Goal: Task Accomplishment & Management: Use online tool/utility

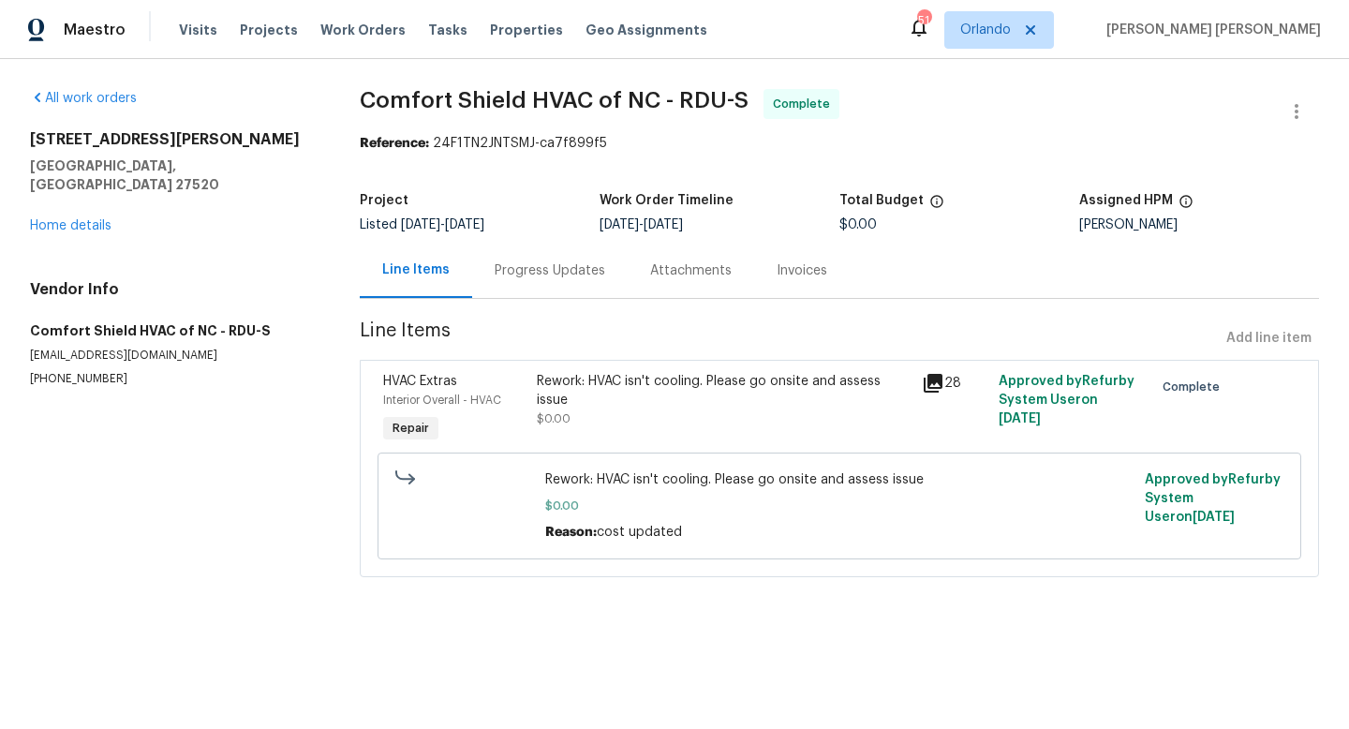
click at [521, 274] on div "Progress Updates" at bounding box center [550, 270] width 111 height 19
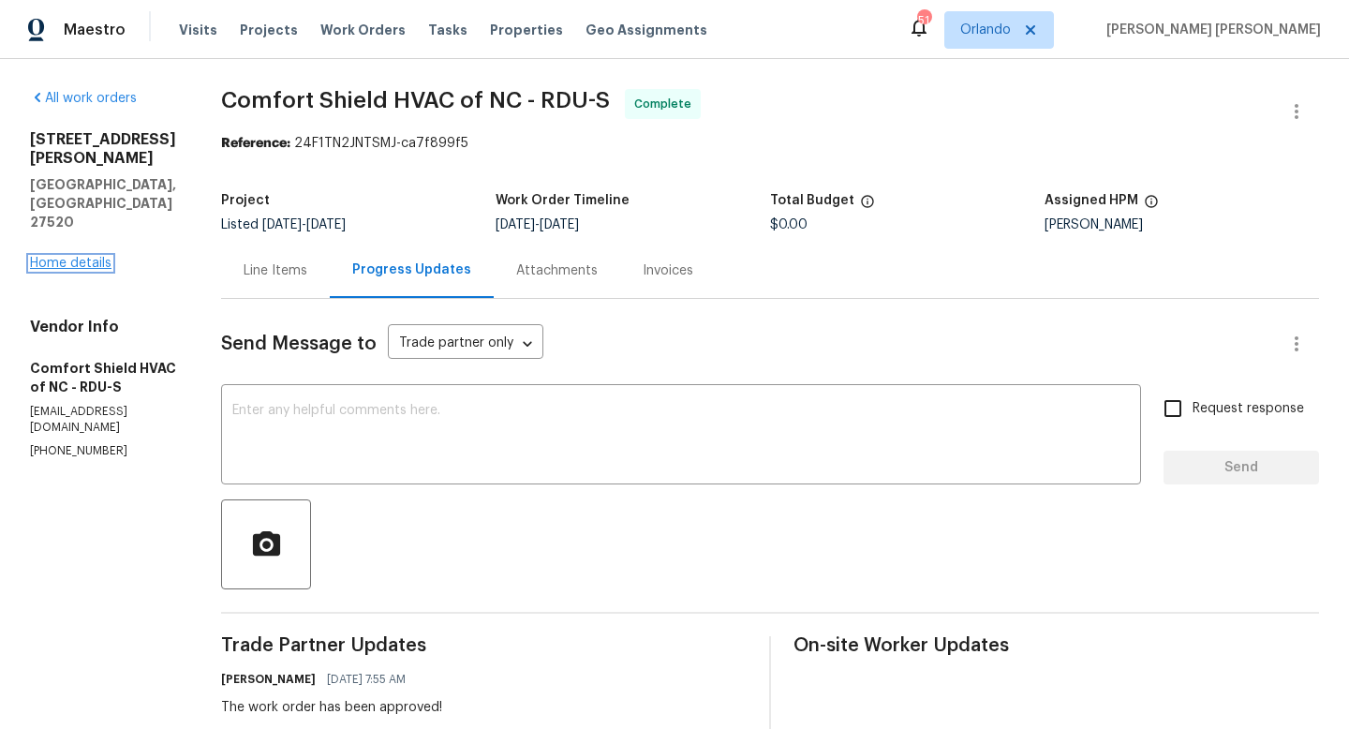
click at [93, 257] on link "Home details" at bounding box center [70, 263] width 81 height 13
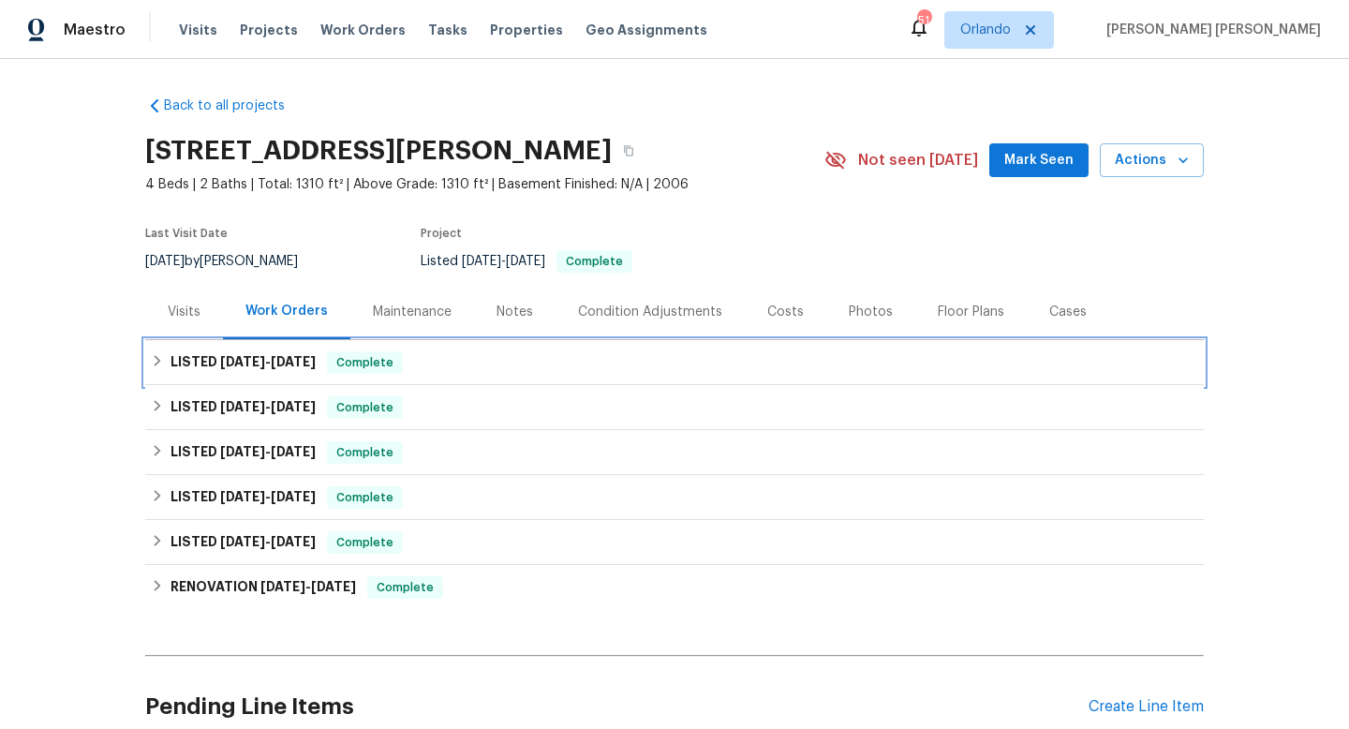
click at [415, 358] on div "LISTED 8/4/25 - 8/13/25 Complete" at bounding box center [674, 362] width 1047 height 22
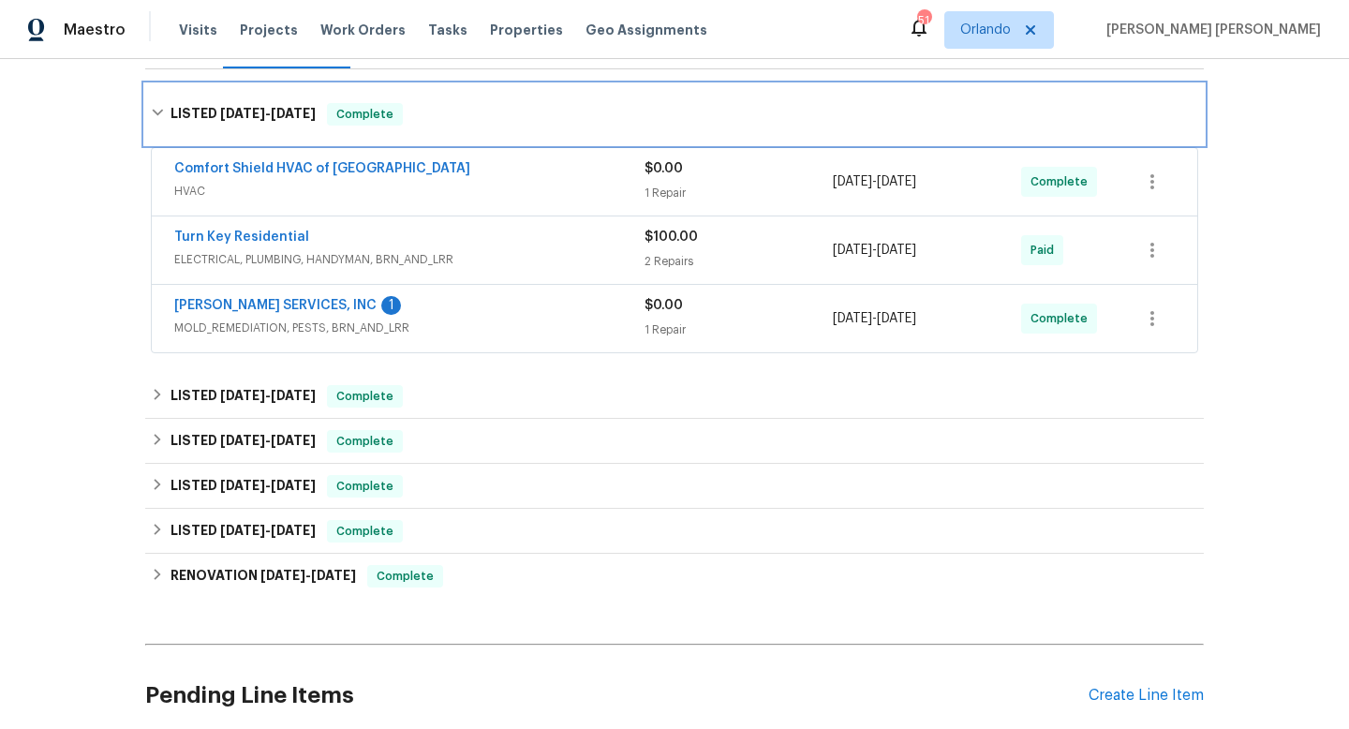
scroll to position [288, 0]
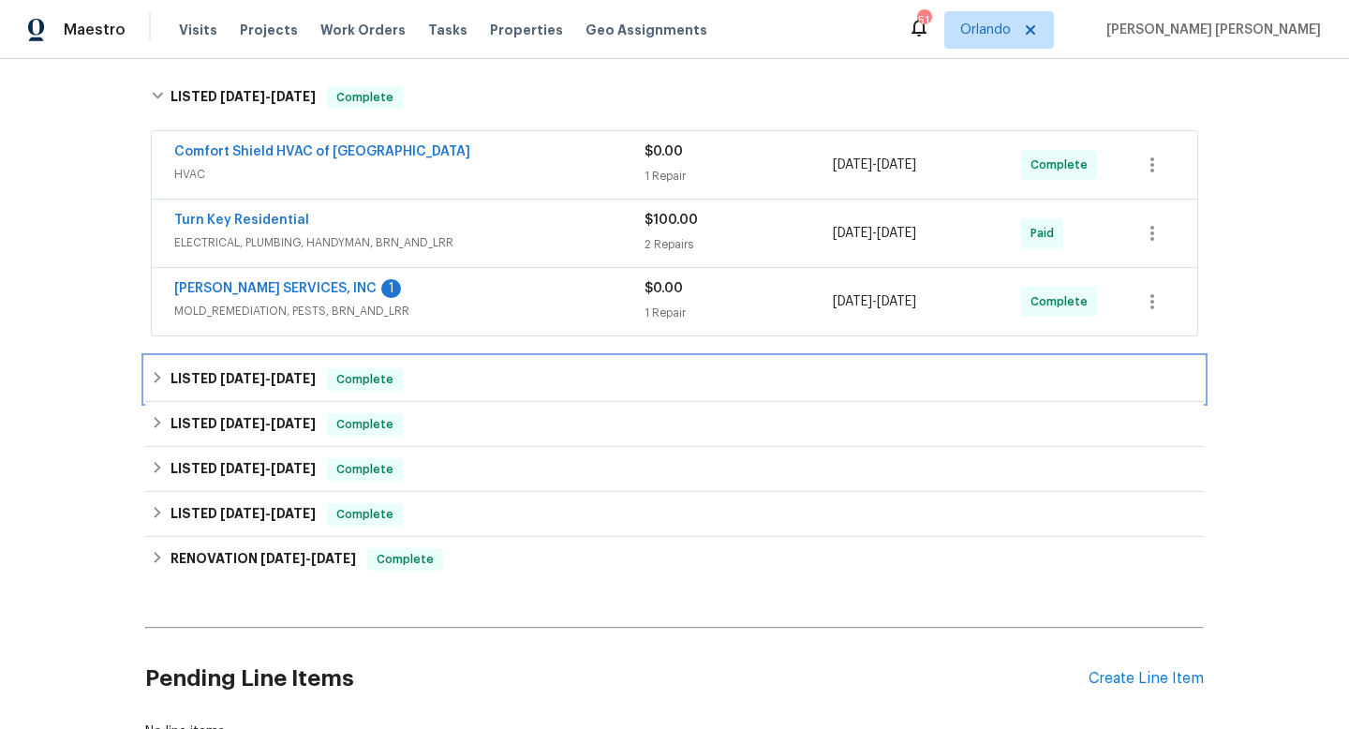
click at [413, 377] on div "LISTED 7/15/25 - 7/18/25 Complete" at bounding box center [674, 379] width 1047 height 22
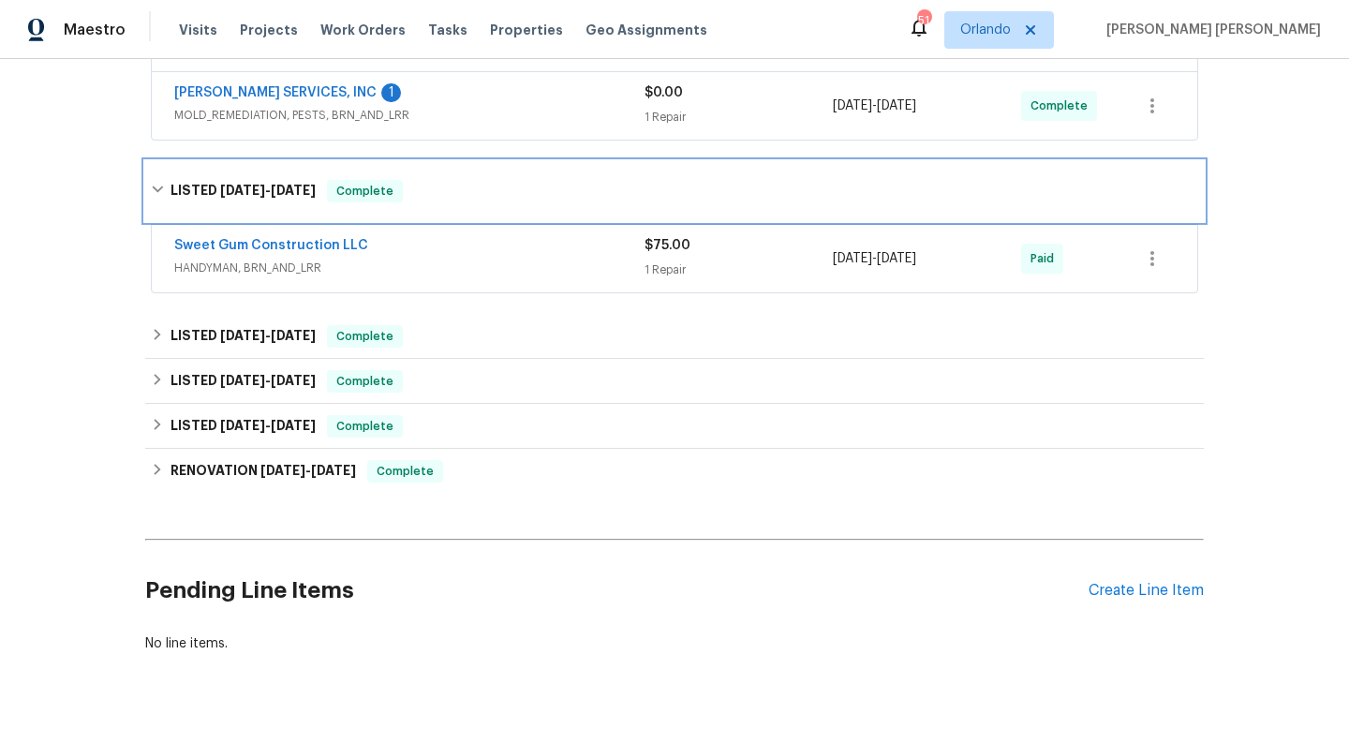
scroll to position [509, 0]
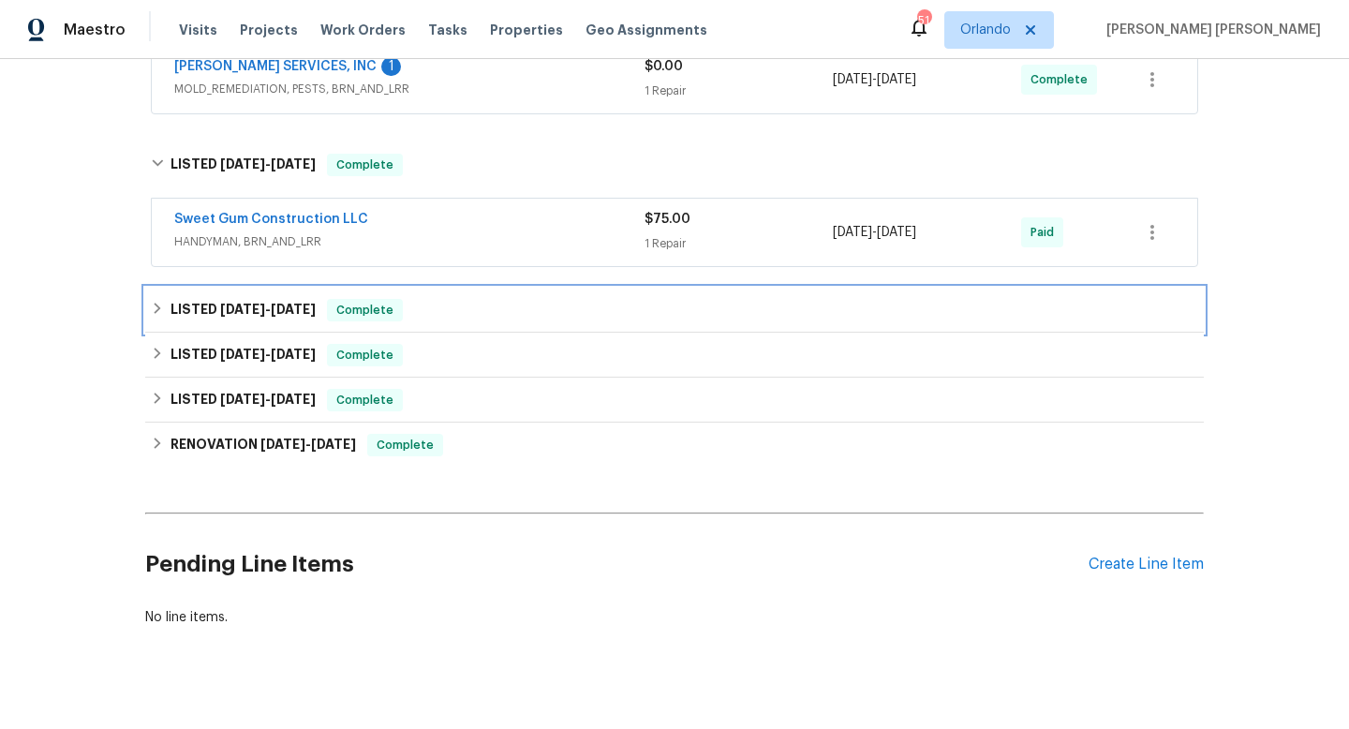
click at [417, 317] on div "LISTED 6/9/25 - 6/10/25 Complete" at bounding box center [674, 310] width 1047 height 22
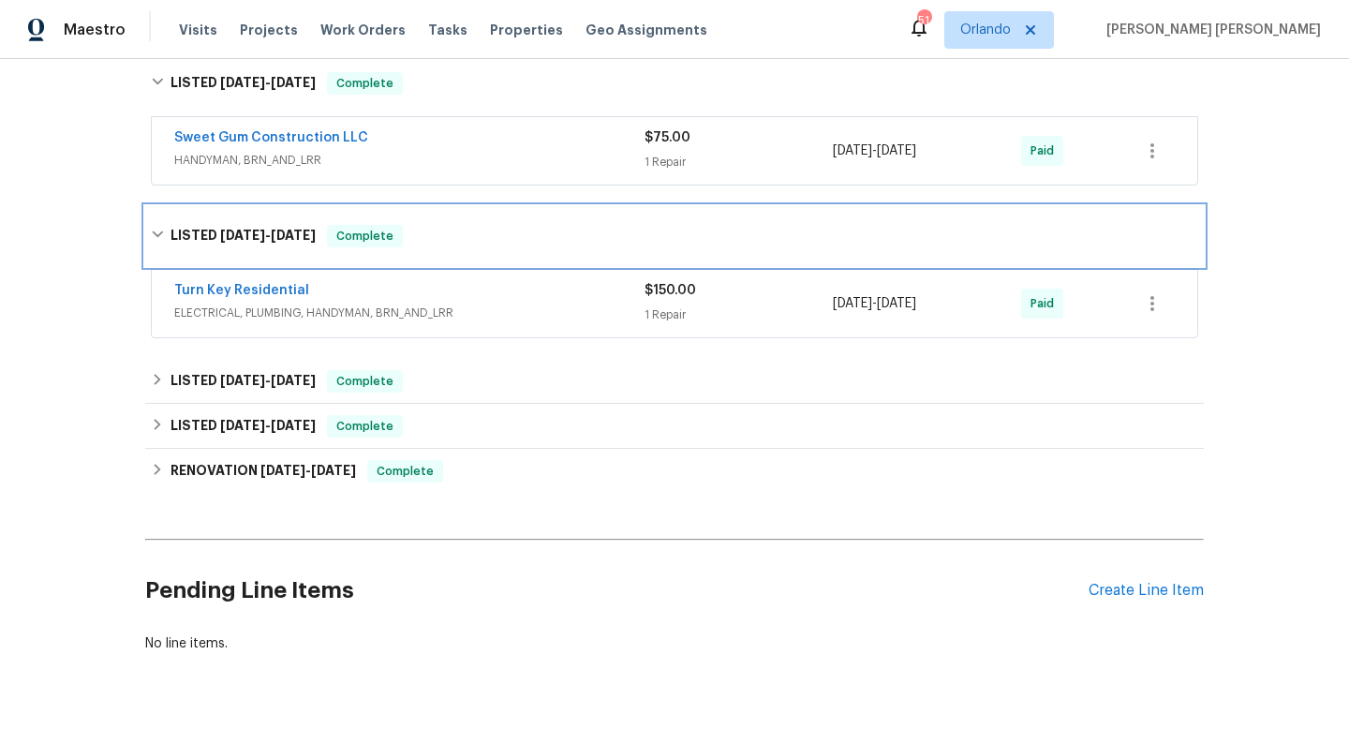
scroll to position [642, 0]
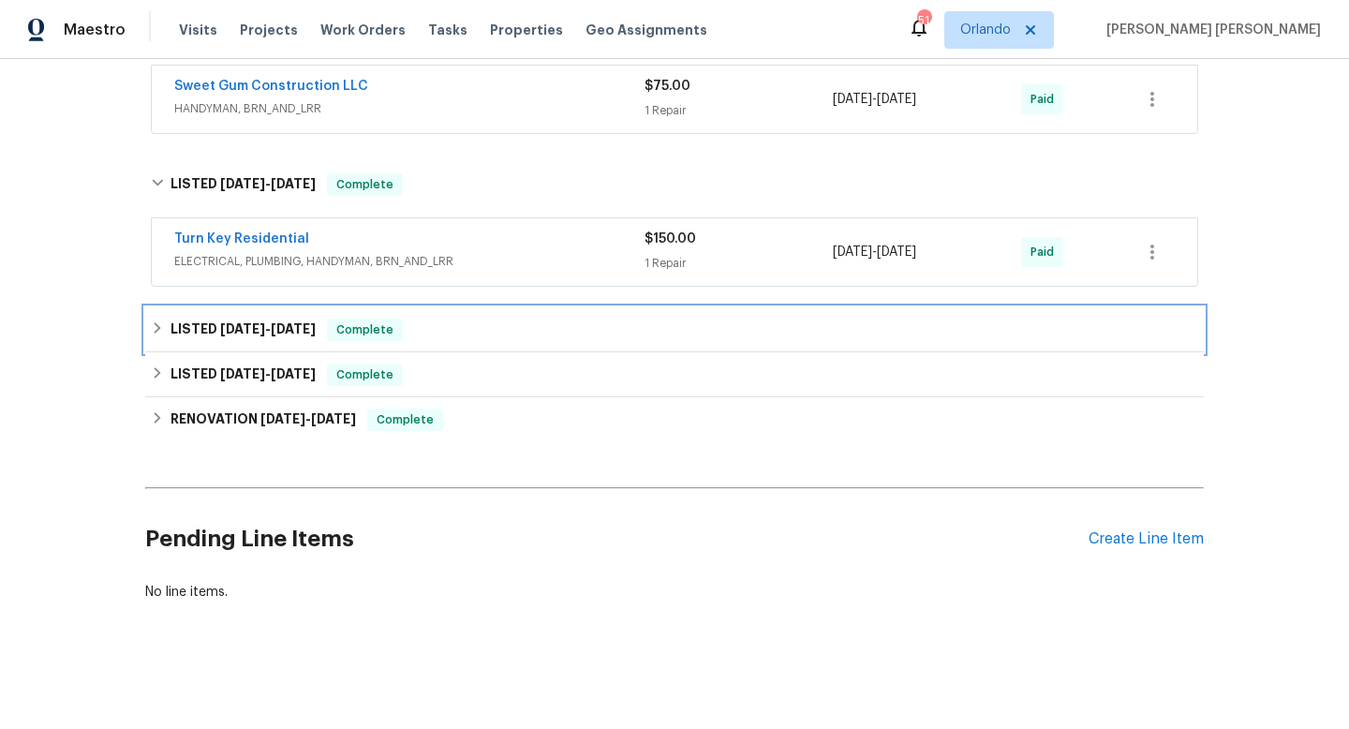
click at [412, 323] on div "LISTED 4/10/25 - 6/2/25 Complete" at bounding box center [674, 329] width 1047 height 22
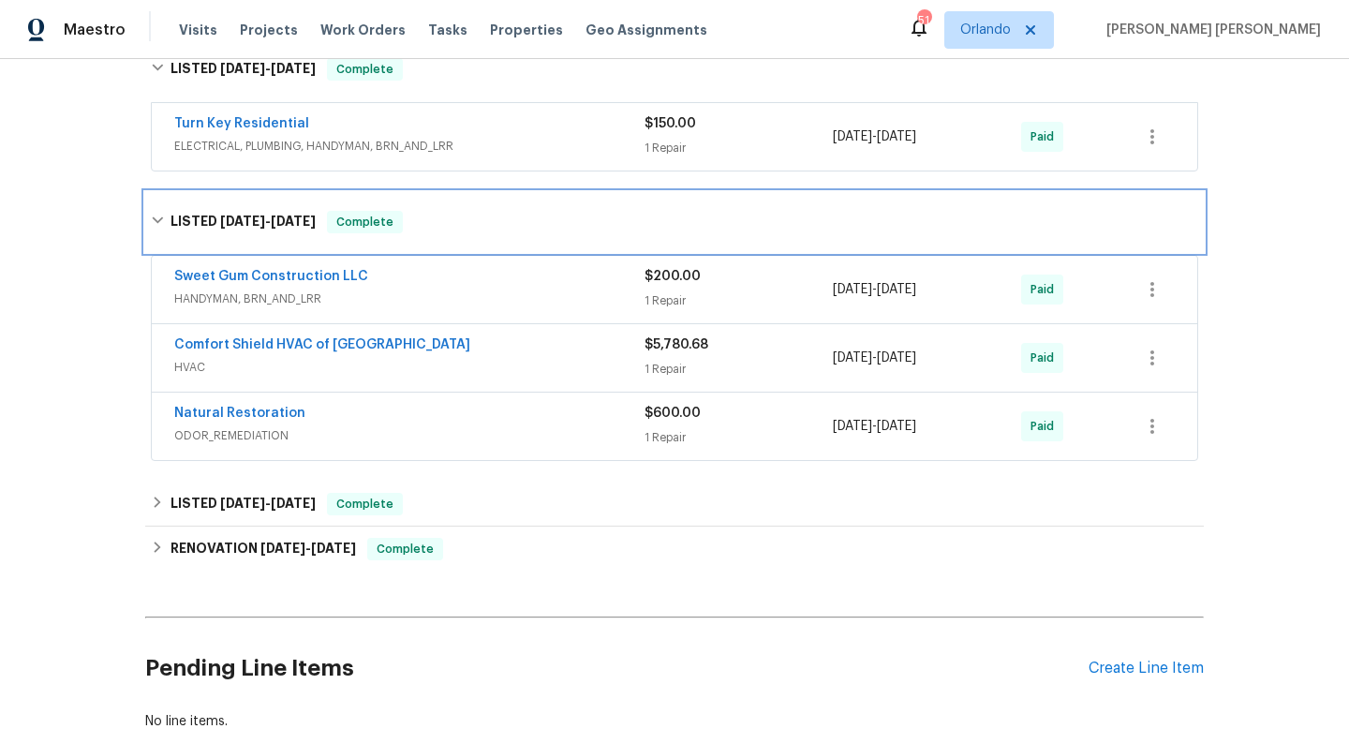
scroll to position [785, 0]
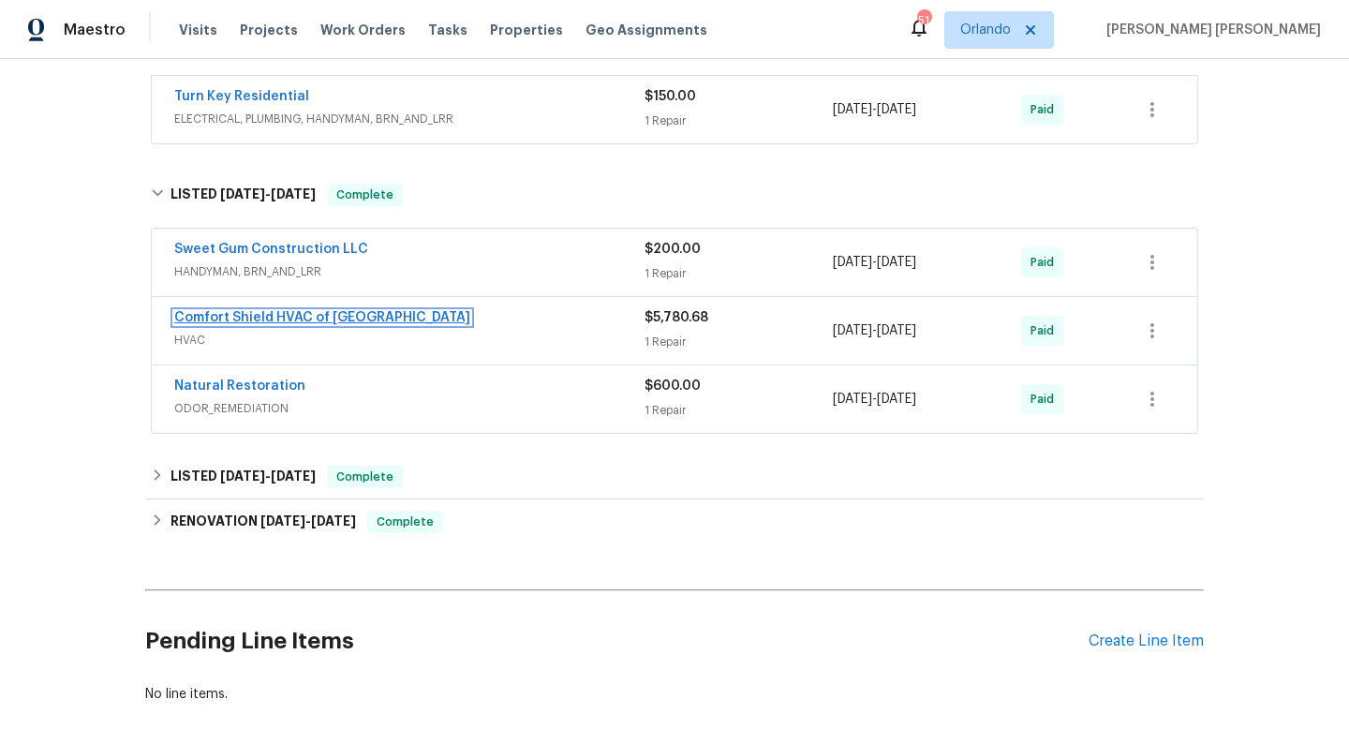
click at [314, 315] on link "Comfort Shield HVAC of NC" at bounding box center [322, 317] width 296 height 13
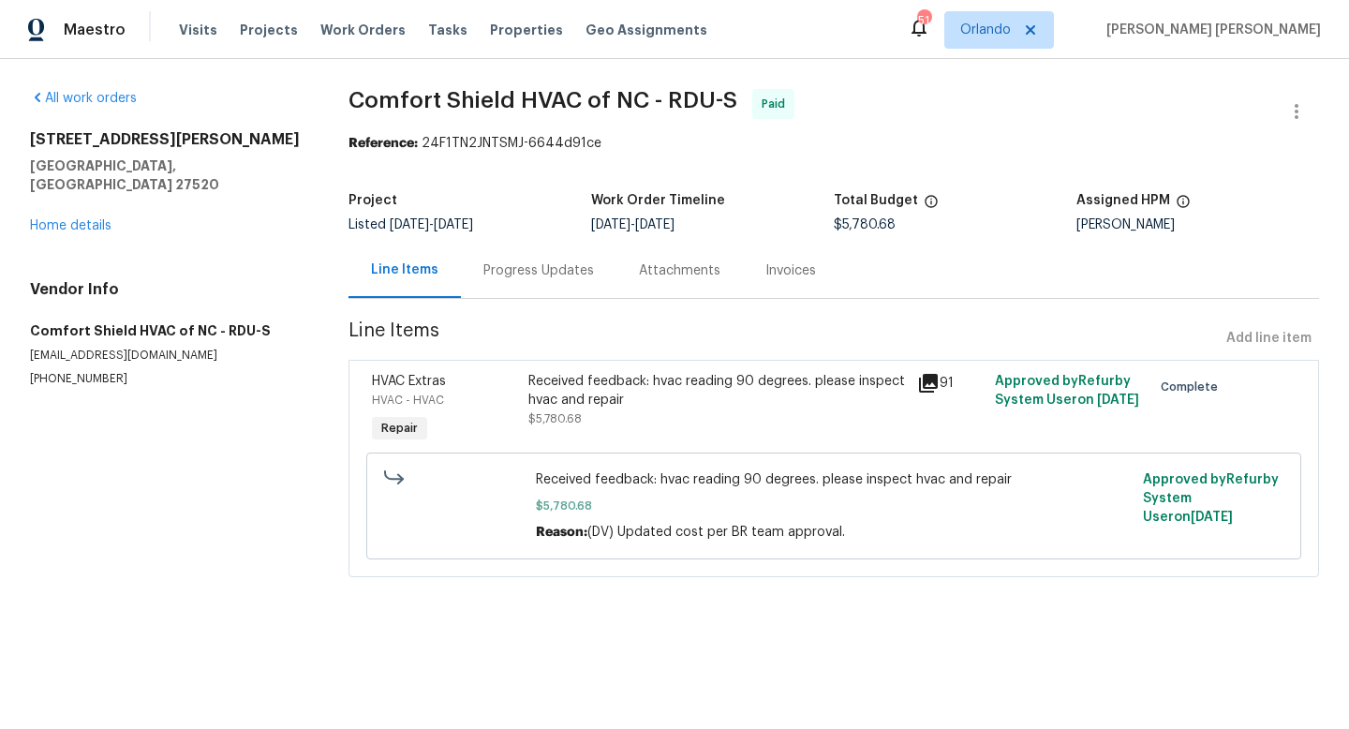
click at [512, 273] on div "Progress Updates" at bounding box center [538, 270] width 111 height 19
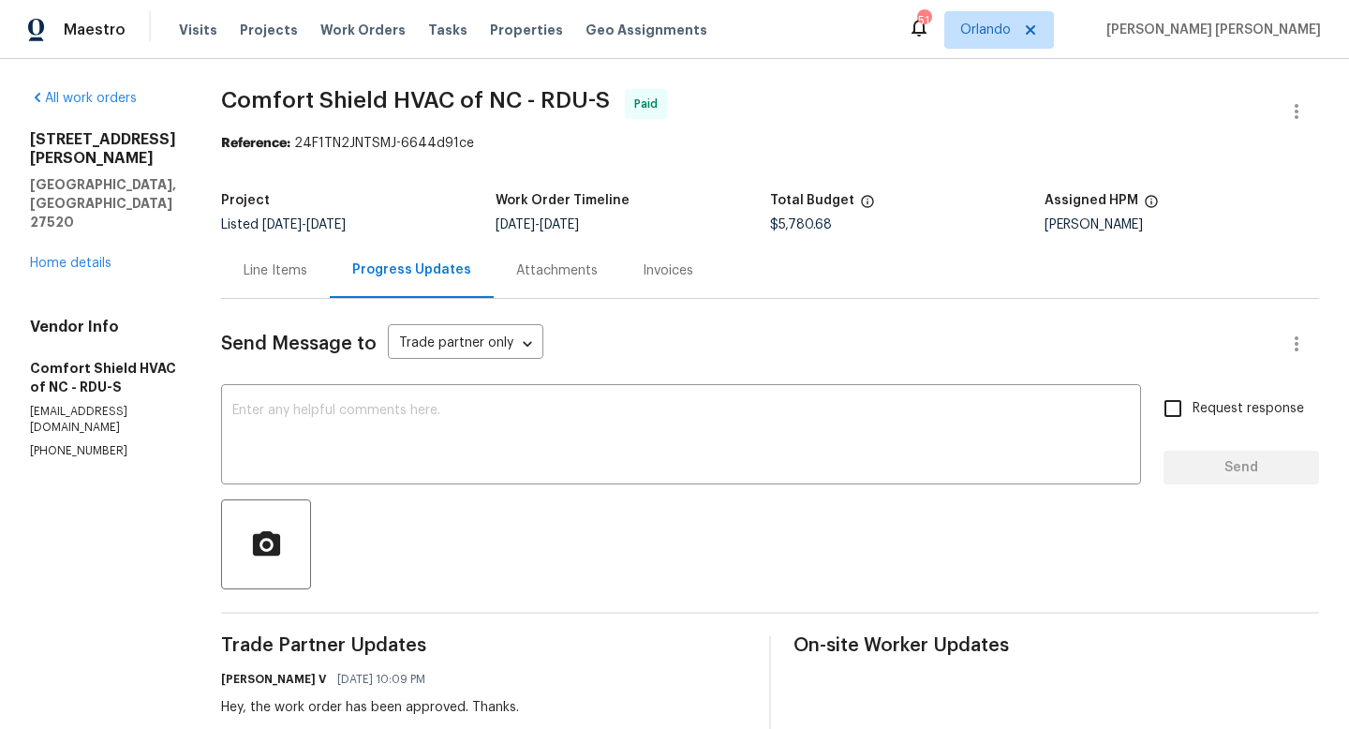
click at [307, 267] on div "Line Items" at bounding box center [276, 270] width 64 height 19
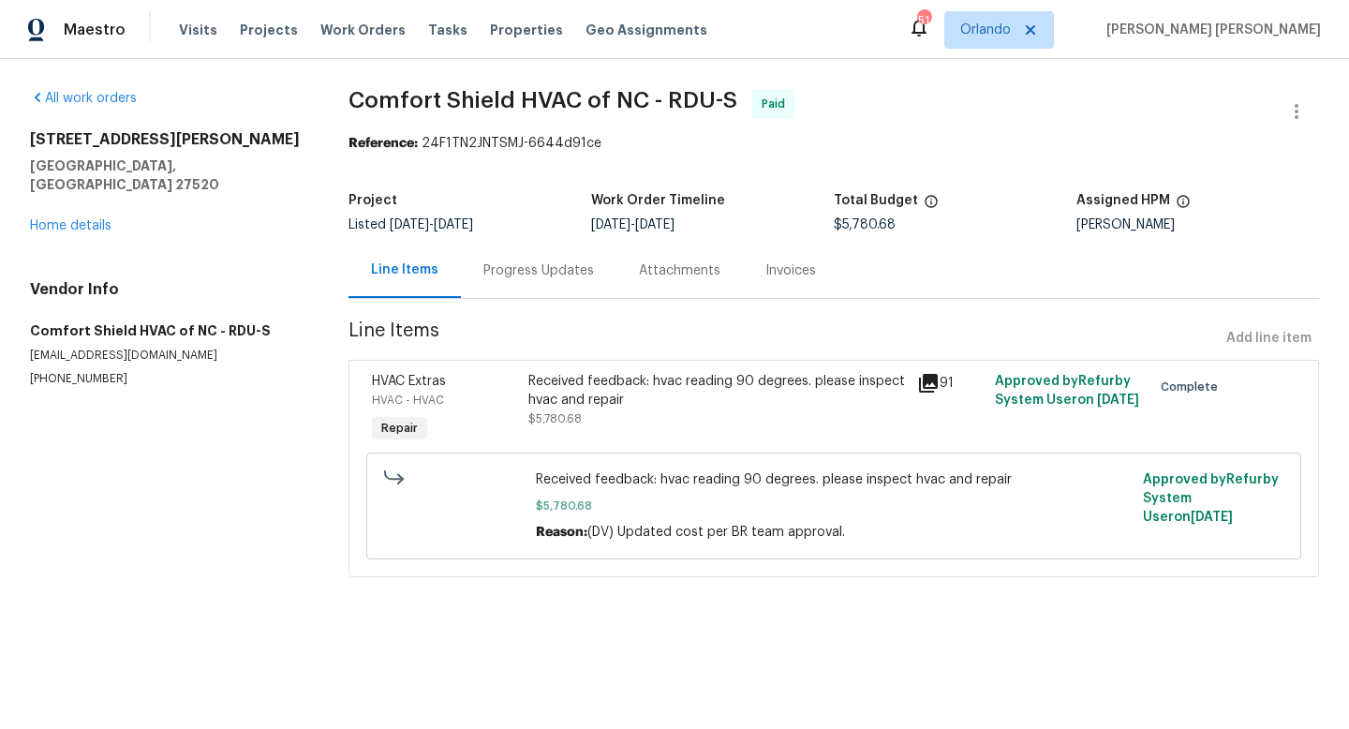
click at [580, 387] on div "Received feedback: hvac reading 90 degrees. please inspect hvac and repair" at bounding box center [717, 390] width 378 height 37
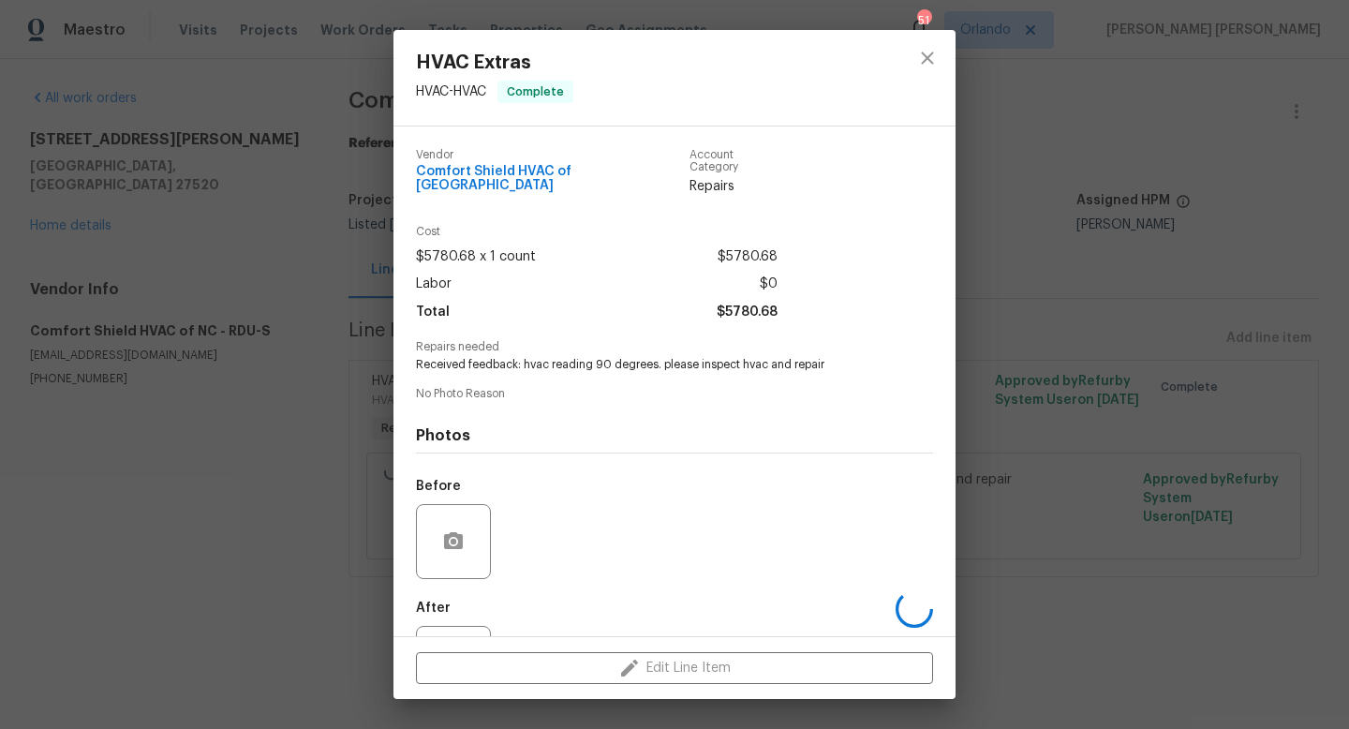
scroll to position [71, 0]
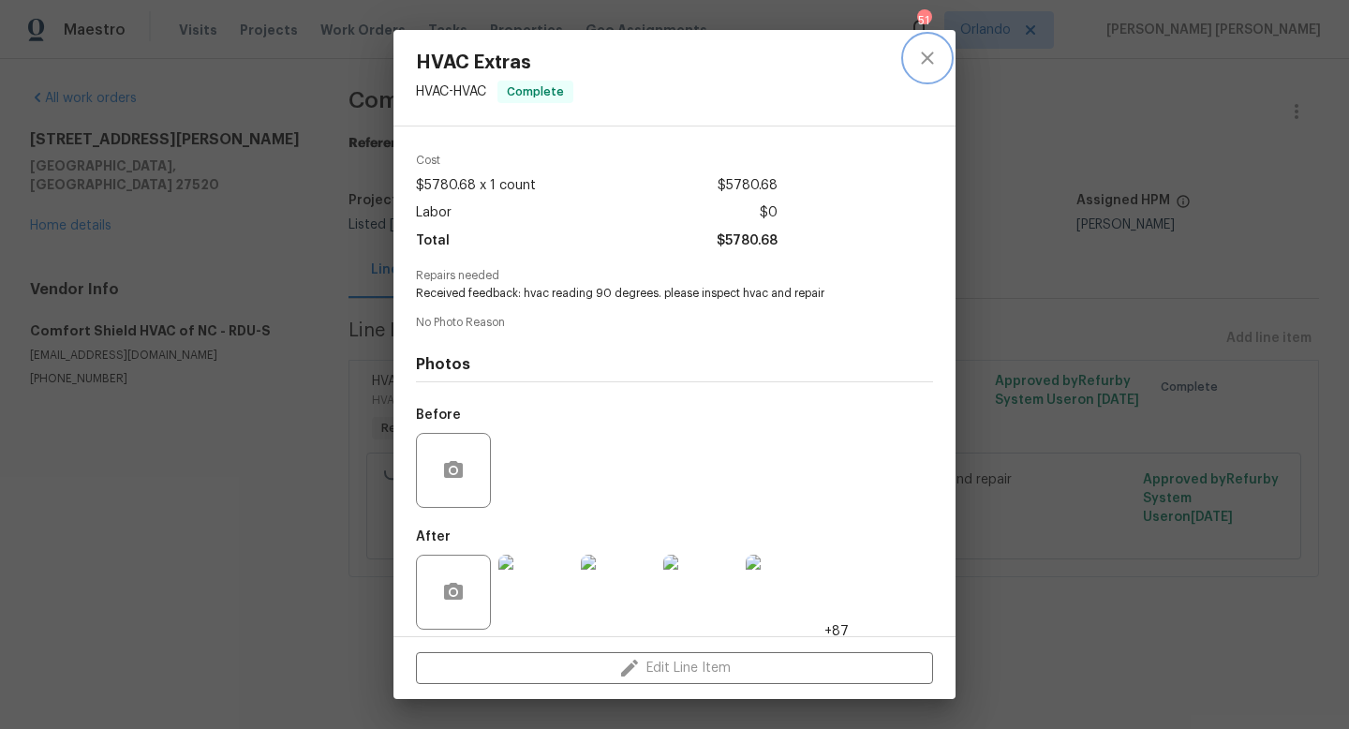
click at [924, 54] on icon "close" at bounding box center [927, 58] width 12 height 12
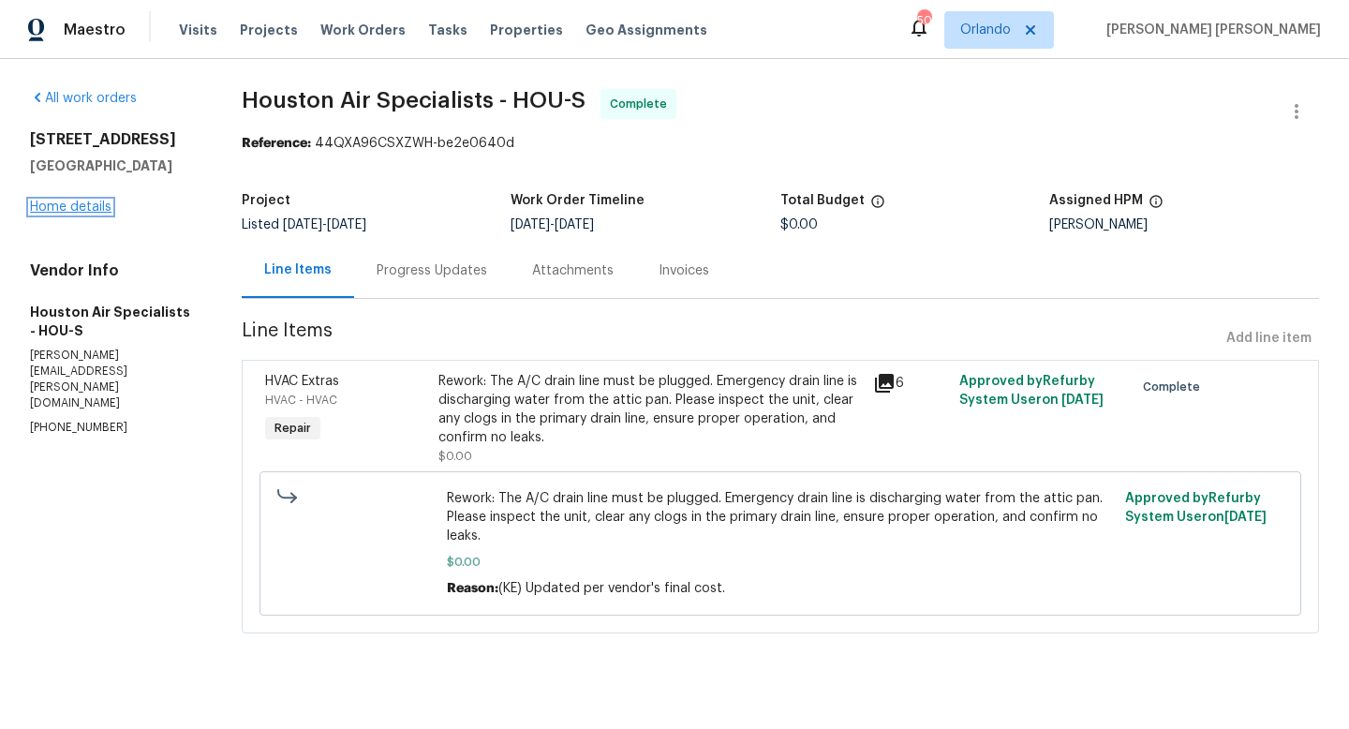
click at [71, 208] on link "Home details" at bounding box center [70, 206] width 81 height 13
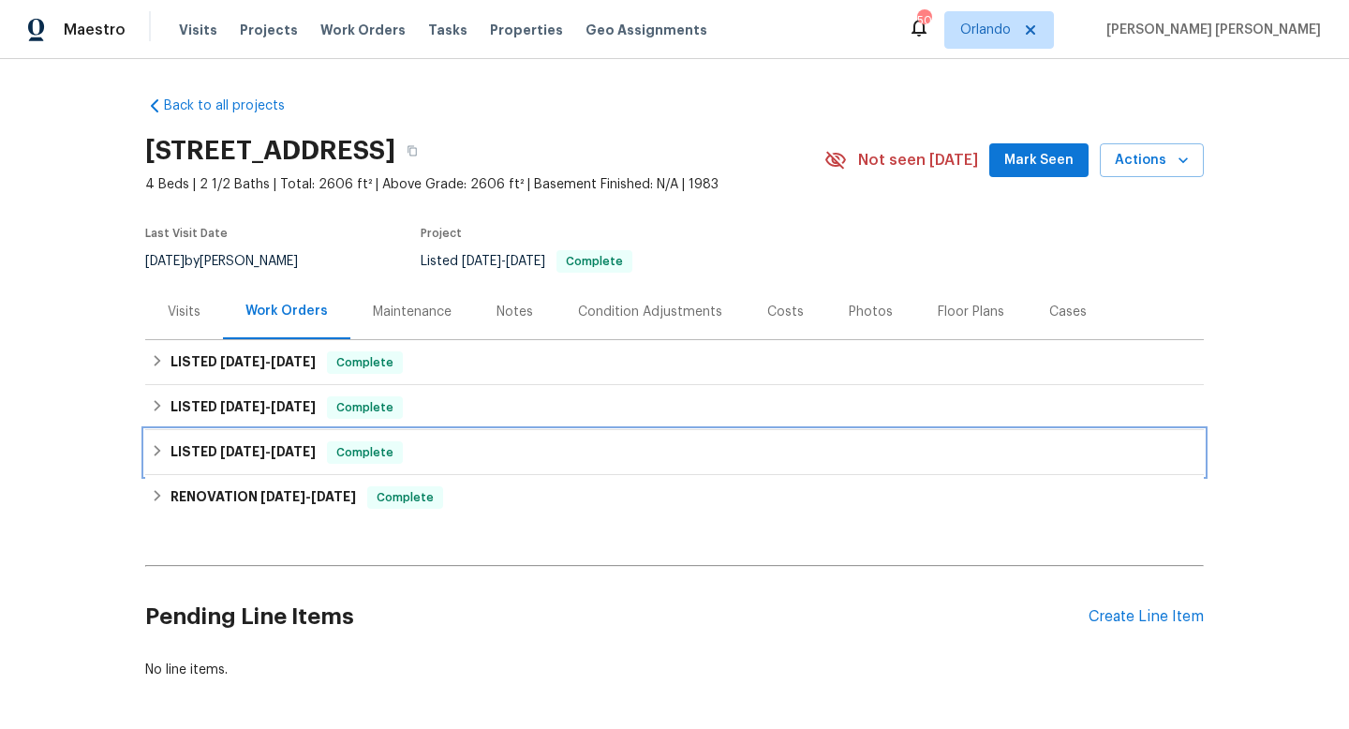
click at [291, 455] on span "6/16/25" at bounding box center [293, 451] width 45 height 13
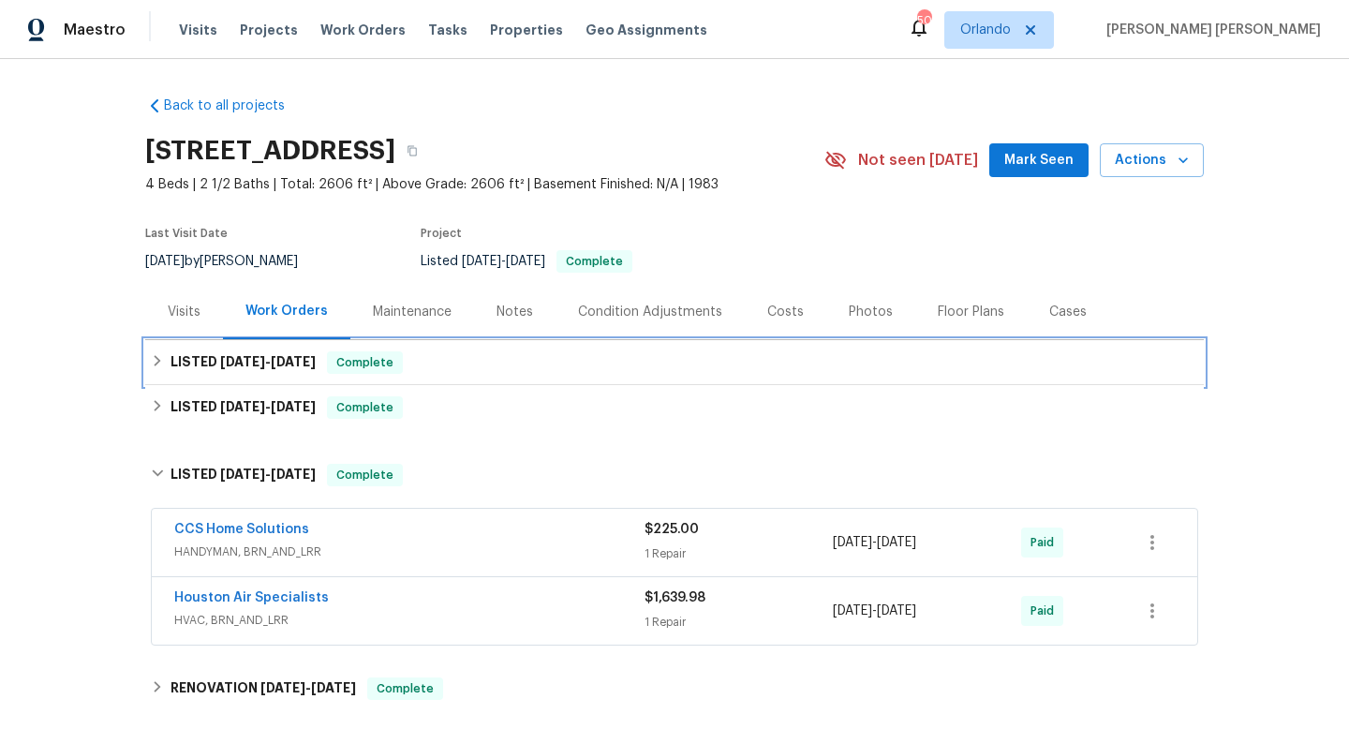
click at [596, 362] on div "LISTED 8/13/25 - 8/18/25 Complete" at bounding box center [674, 362] width 1047 height 22
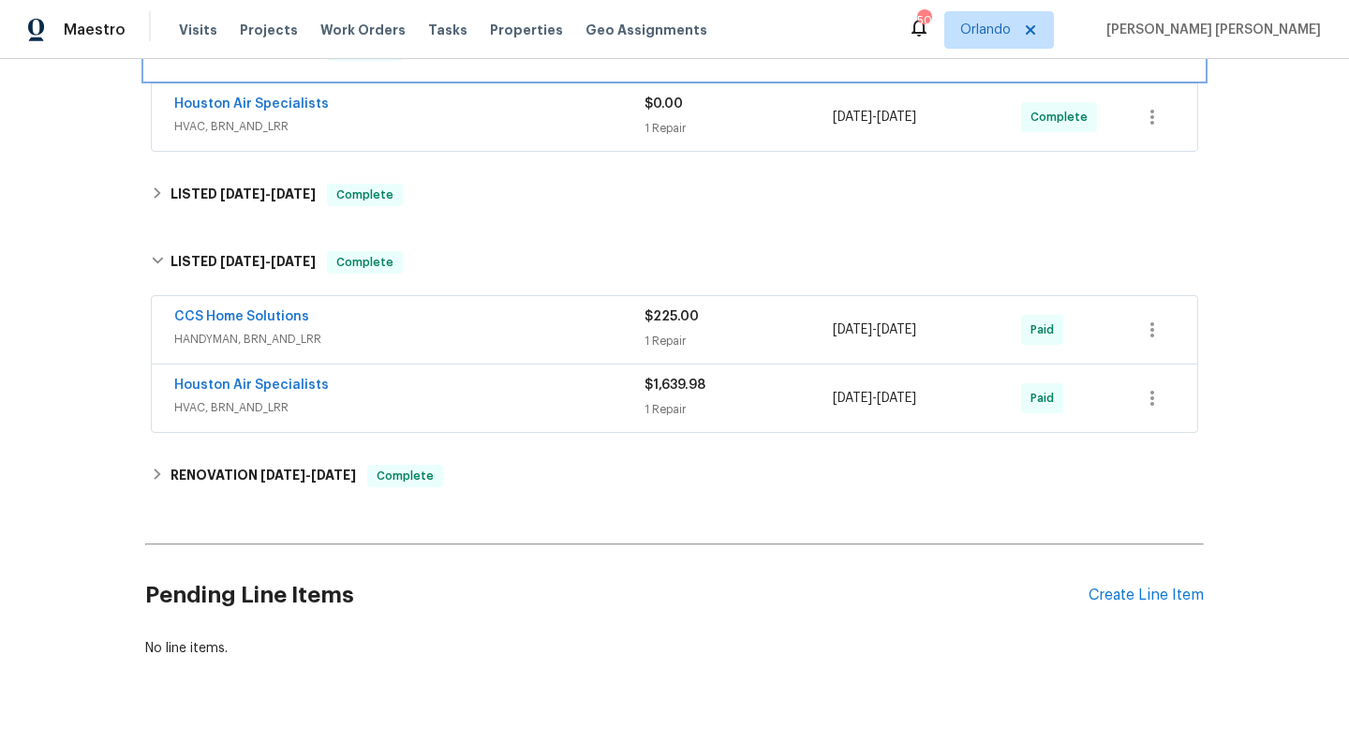
scroll to position [341, 0]
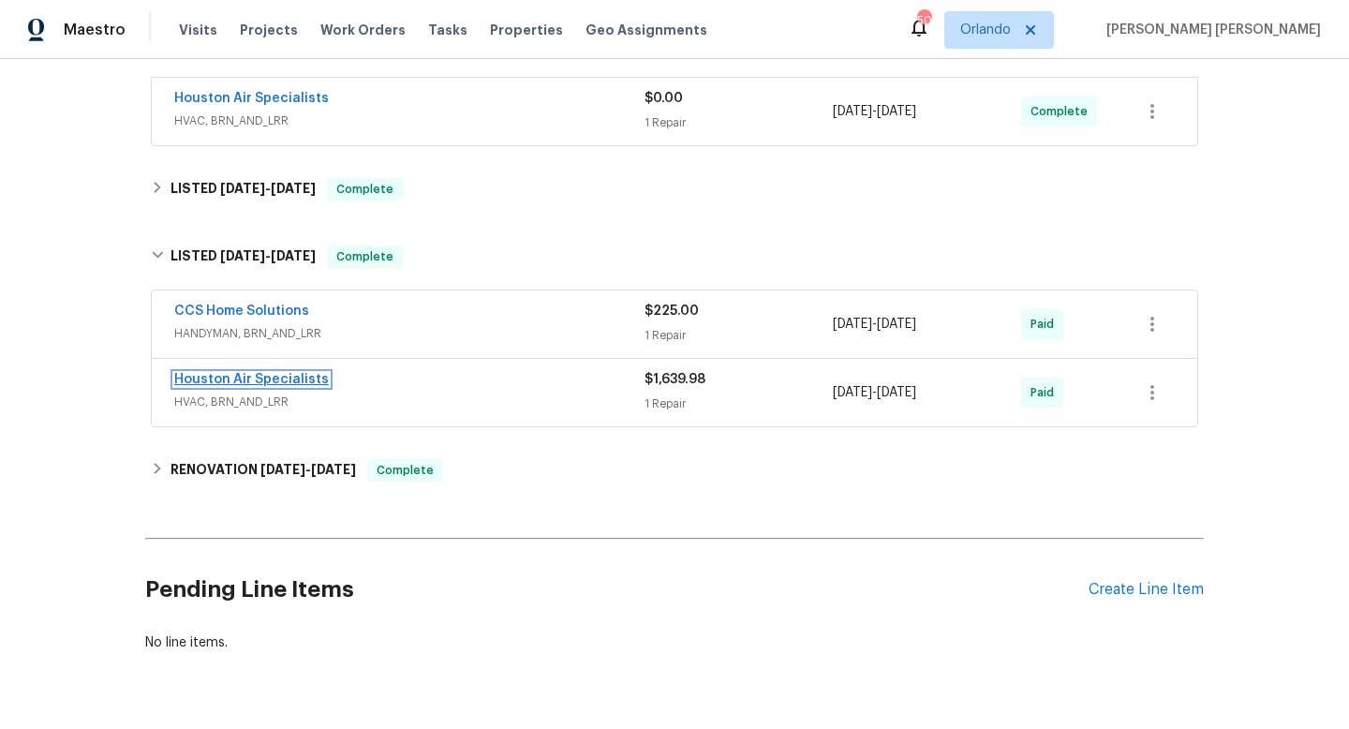
click at [251, 380] on link "Houston Air Specialists" at bounding box center [251, 379] width 155 height 13
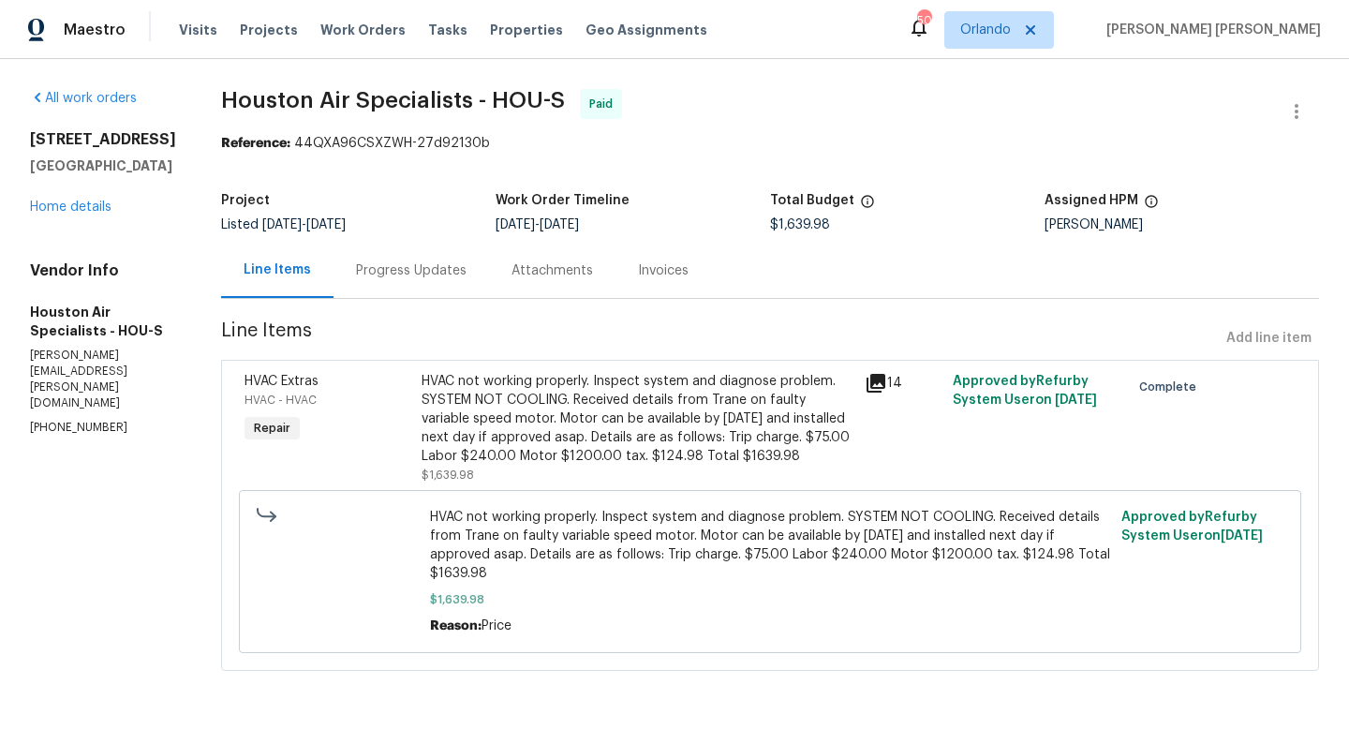
click at [628, 420] on div "HVAC not working properly. Inspect system and diagnose problem. SYSTEM NOT COOL…" at bounding box center [637, 419] width 432 height 94
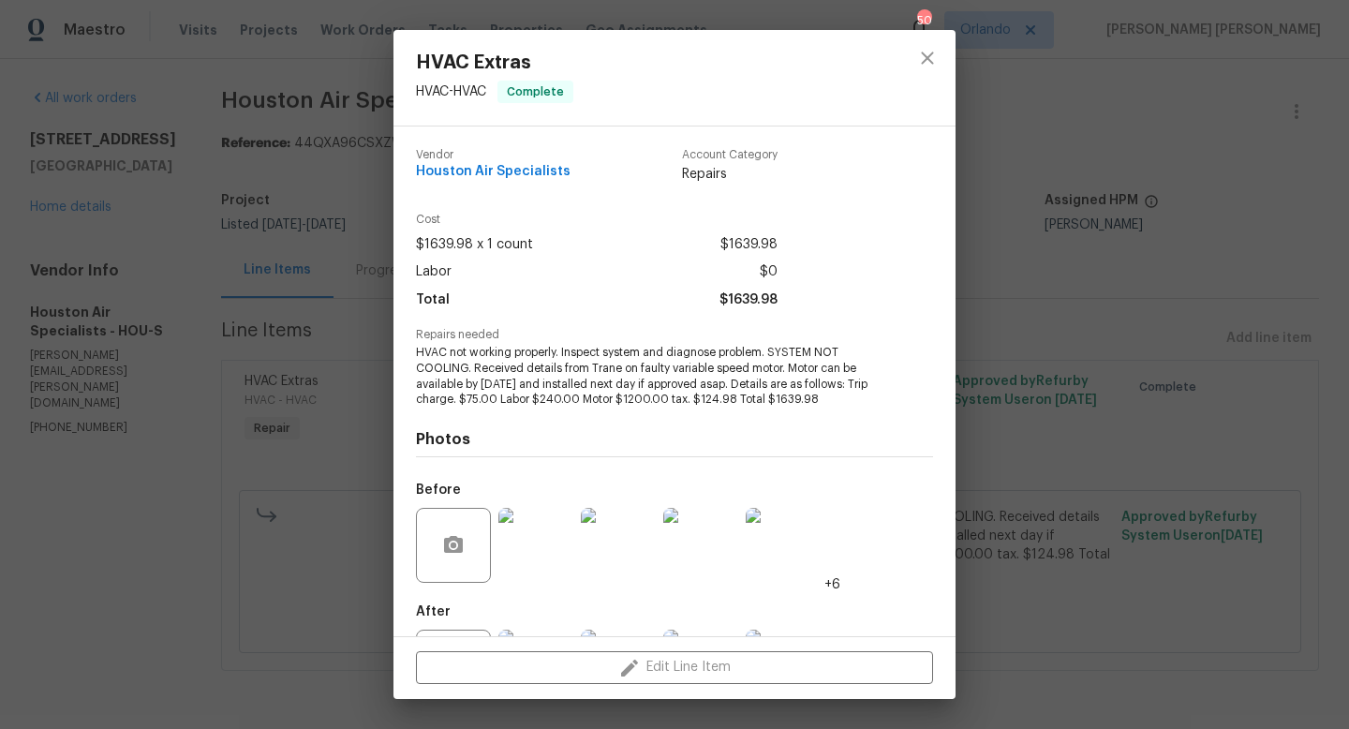
scroll to position [87, 0]
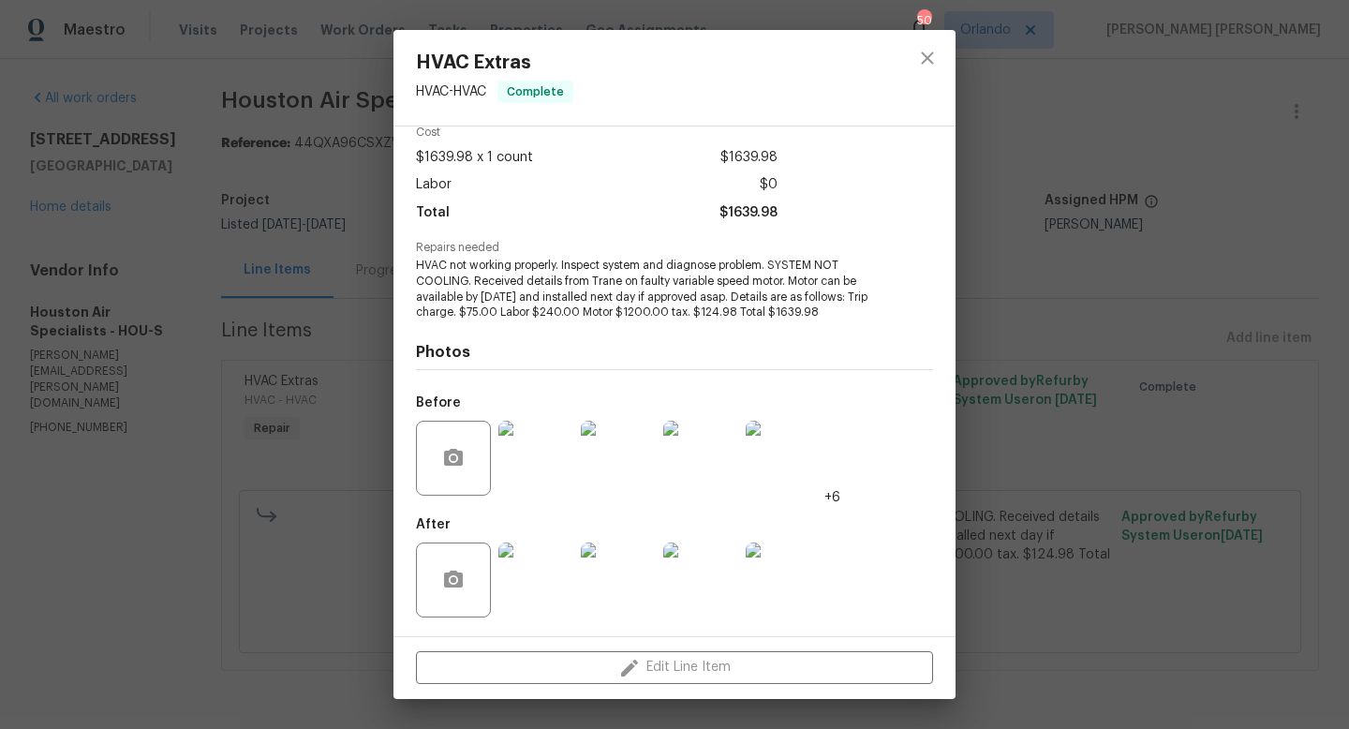
click at [550, 599] on img at bounding box center [535, 579] width 75 height 75
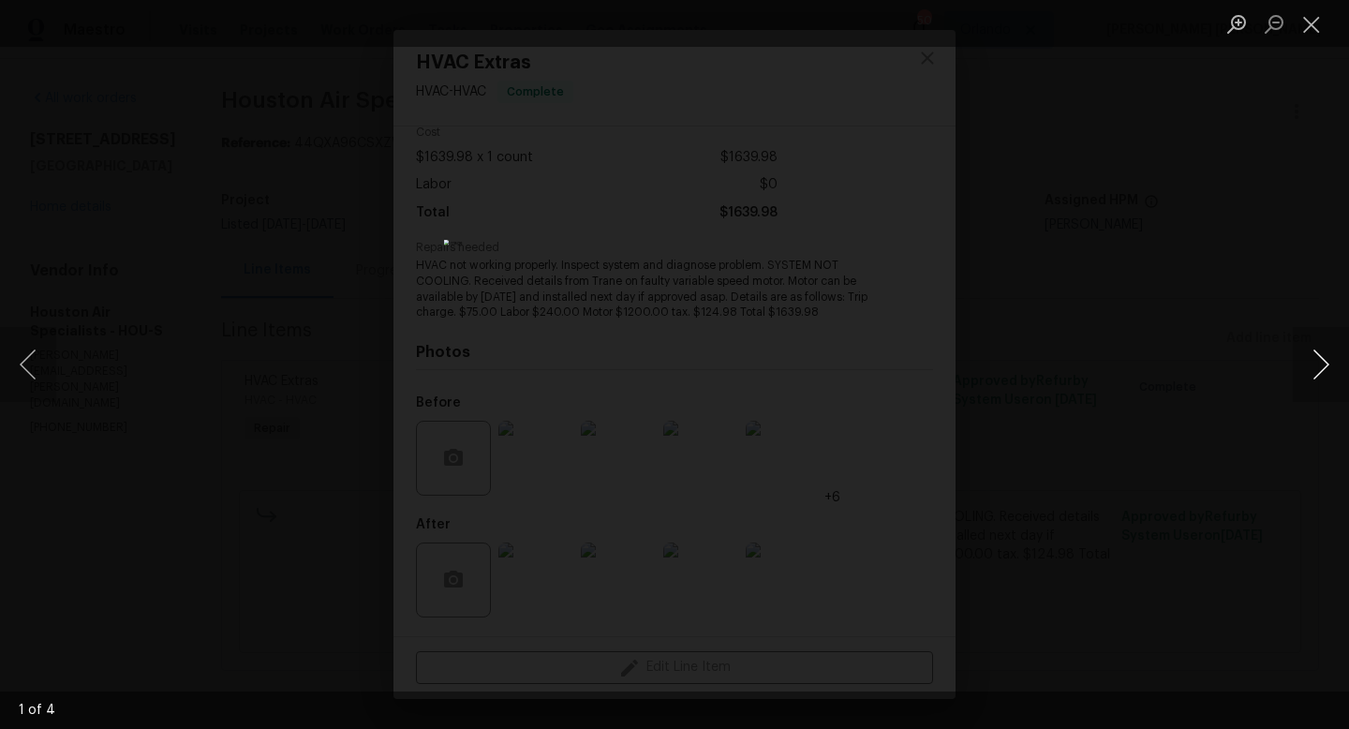
click at [1321, 371] on button "Next image" at bounding box center [1320, 364] width 56 height 75
click at [1301, 28] on button "Close lightbox" at bounding box center [1310, 23] width 37 height 33
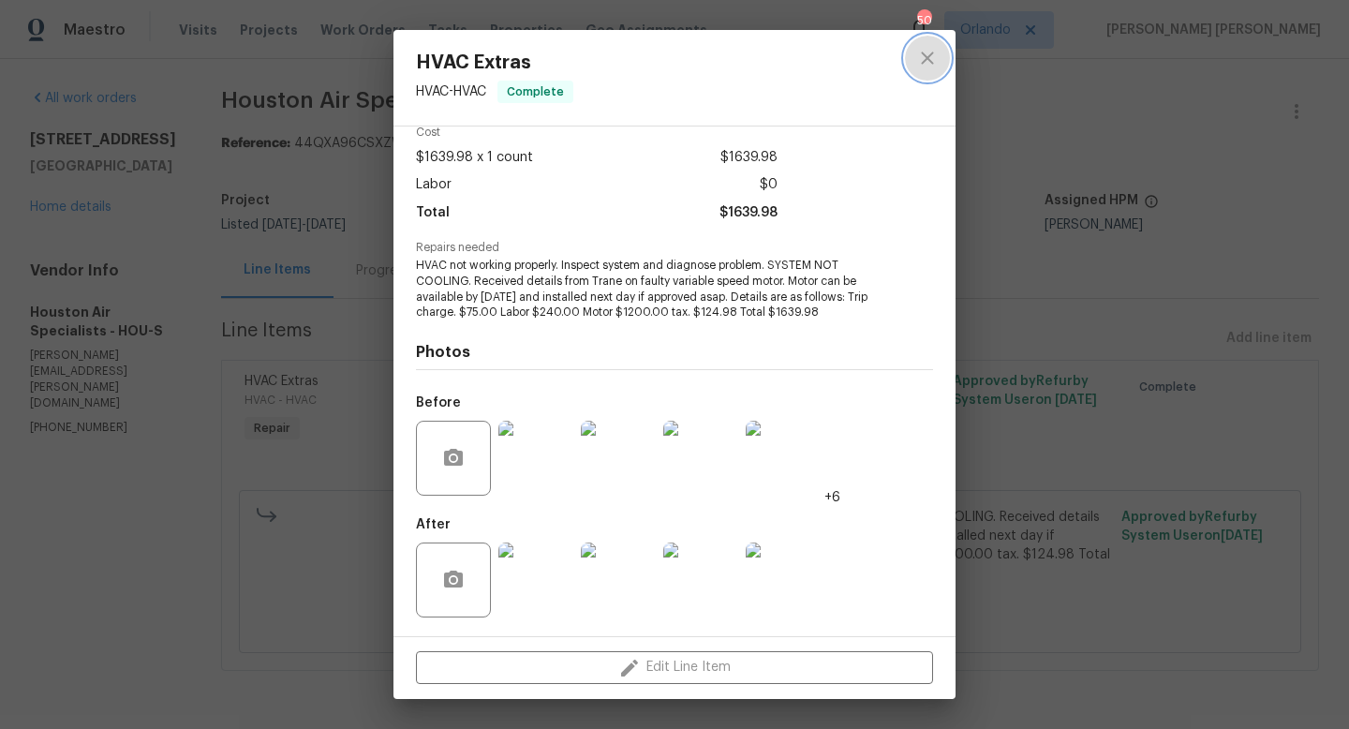
click at [931, 62] on icon "close" at bounding box center [927, 58] width 12 height 12
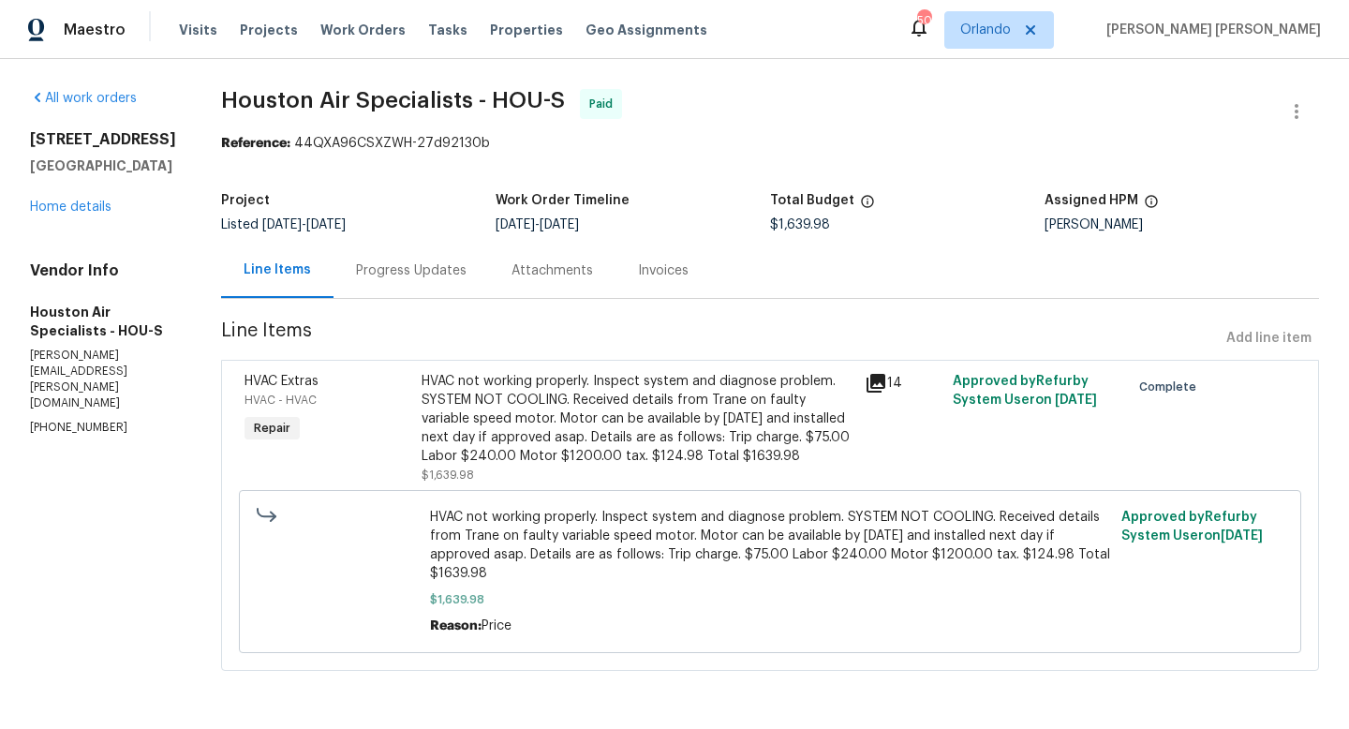
click at [407, 289] on div "Progress Updates" at bounding box center [410, 270] width 155 height 55
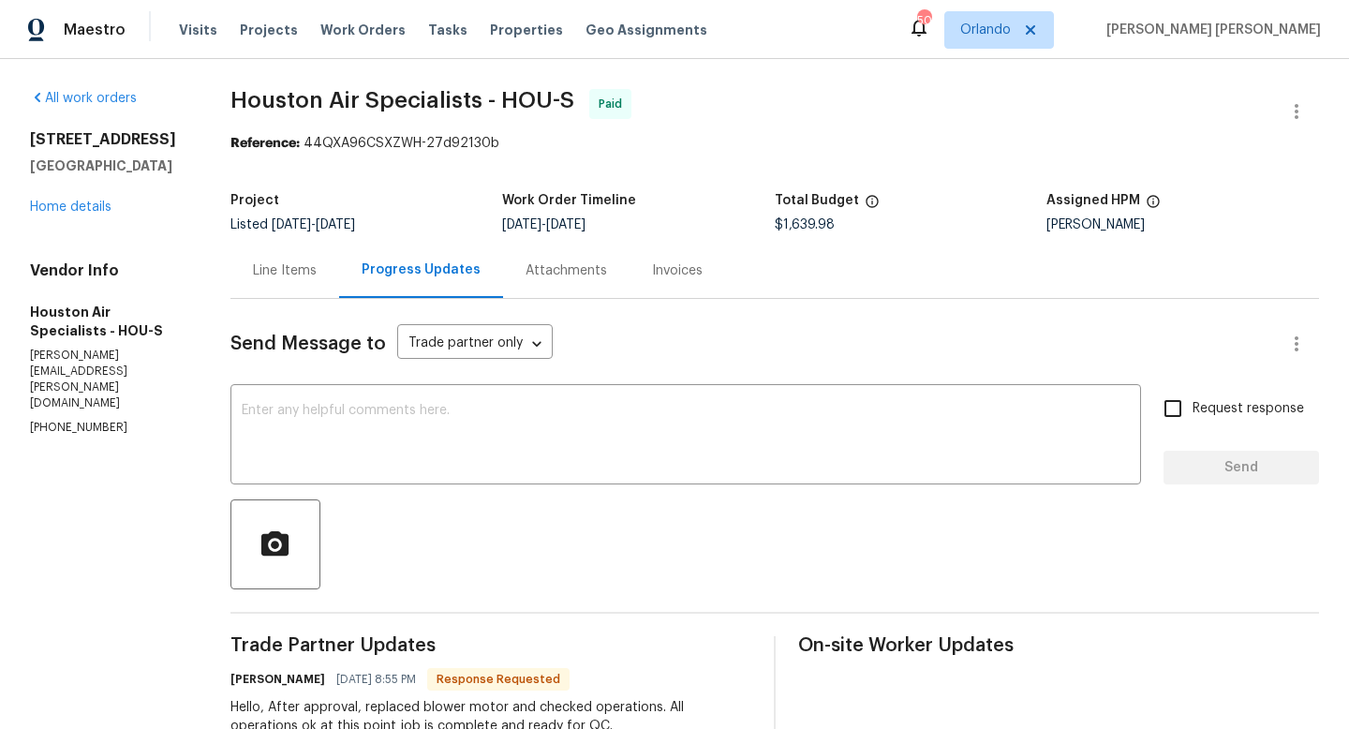
click at [316, 272] on div "Line Items" at bounding box center [285, 270] width 64 height 19
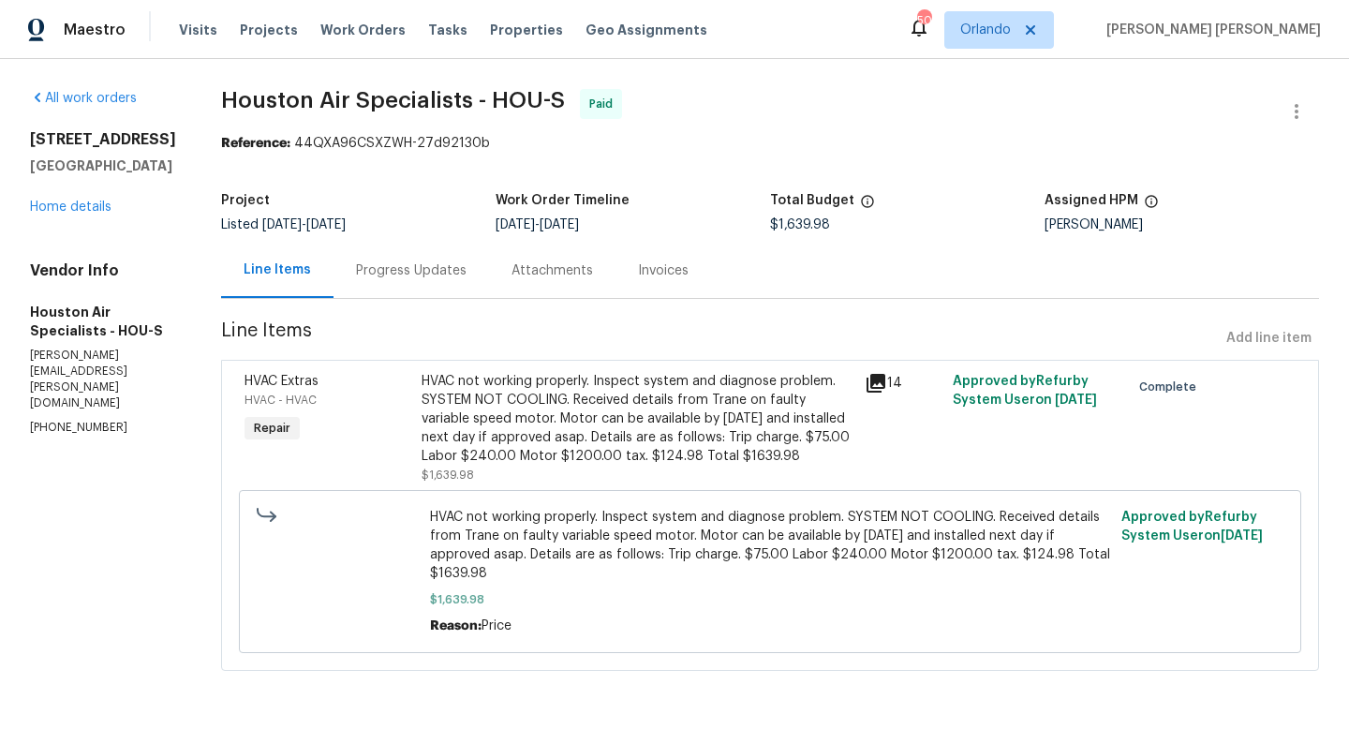
click at [591, 418] on div "HVAC not working properly. Inspect system and diagnose problem. SYSTEM NOT COOL…" at bounding box center [637, 419] width 432 height 94
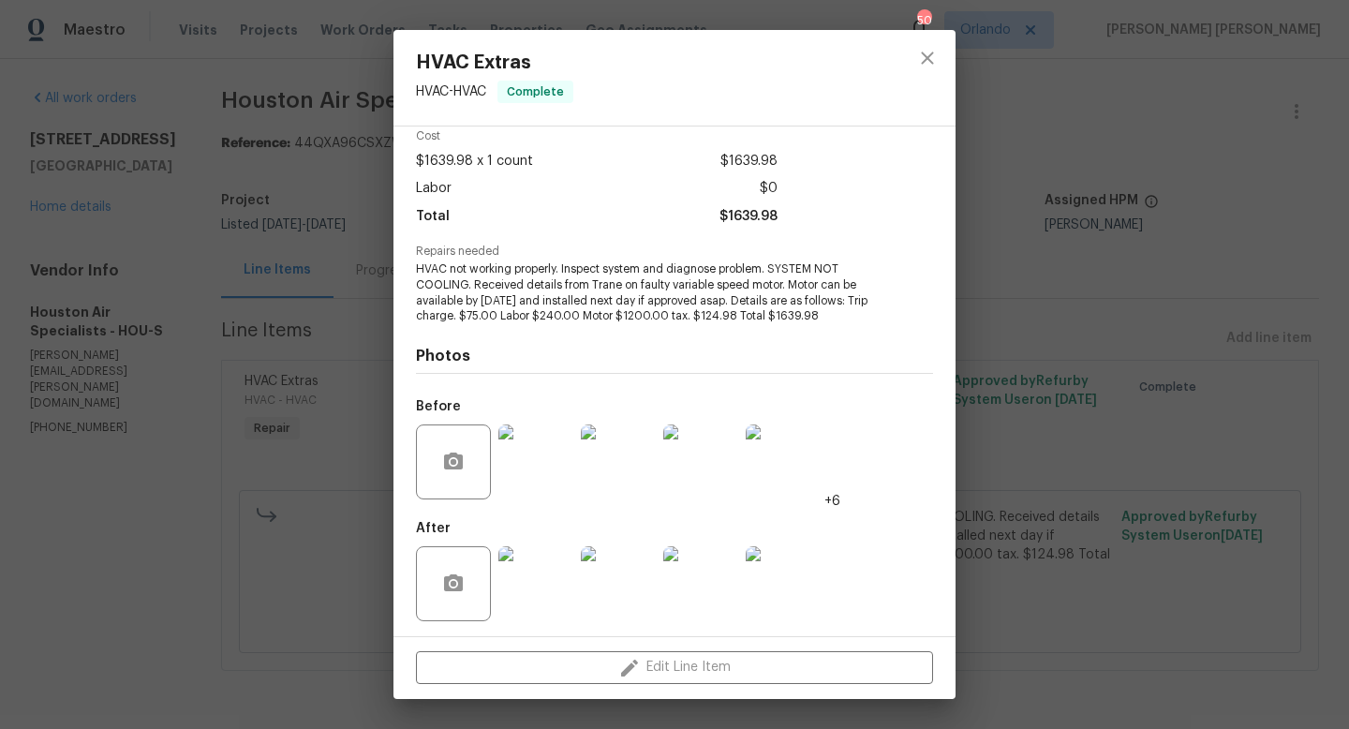
scroll to position [87, 0]
click at [623, 582] on img at bounding box center [618, 579] width 75 height 75
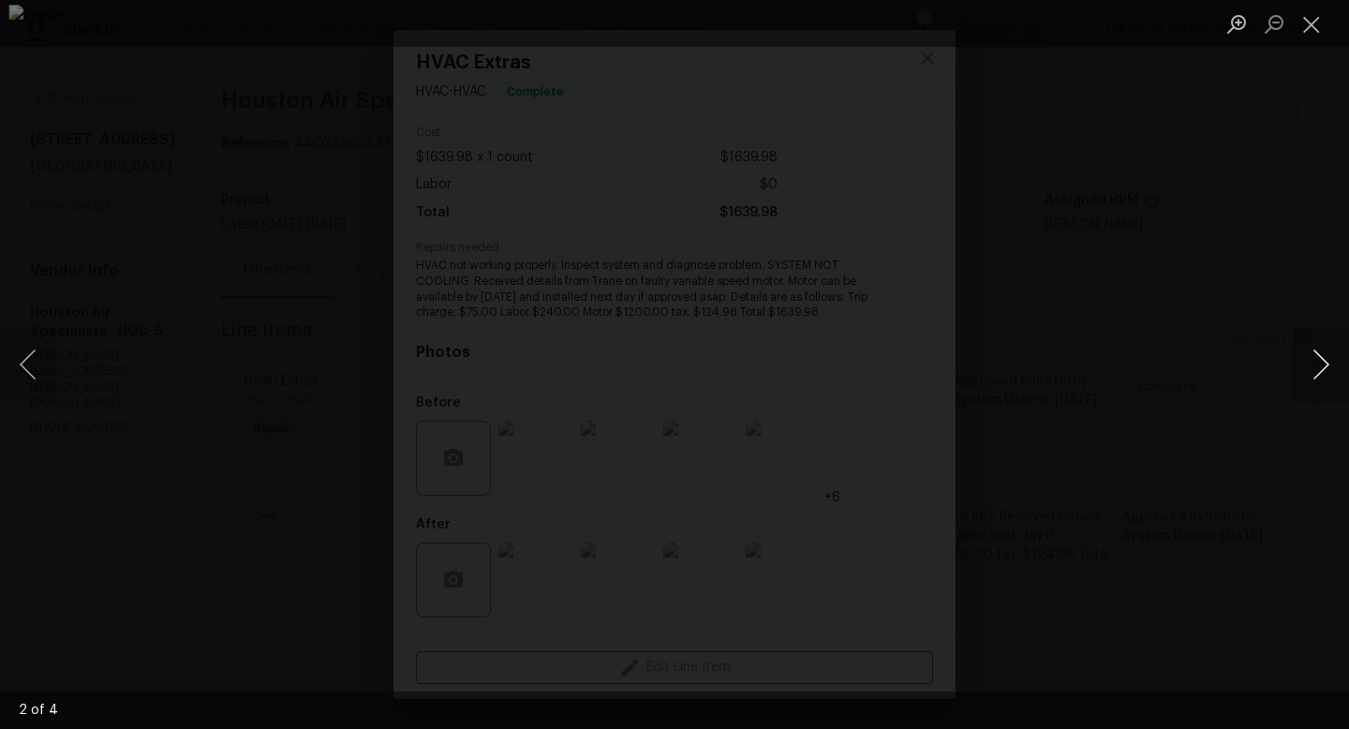
click at [1316, 363] on button "Next image" at bounding box center [1320, 364] width 56 height 75
click at [1323, 357] on button "Next image" at bounding box center [1320, 364] width 56 height 75
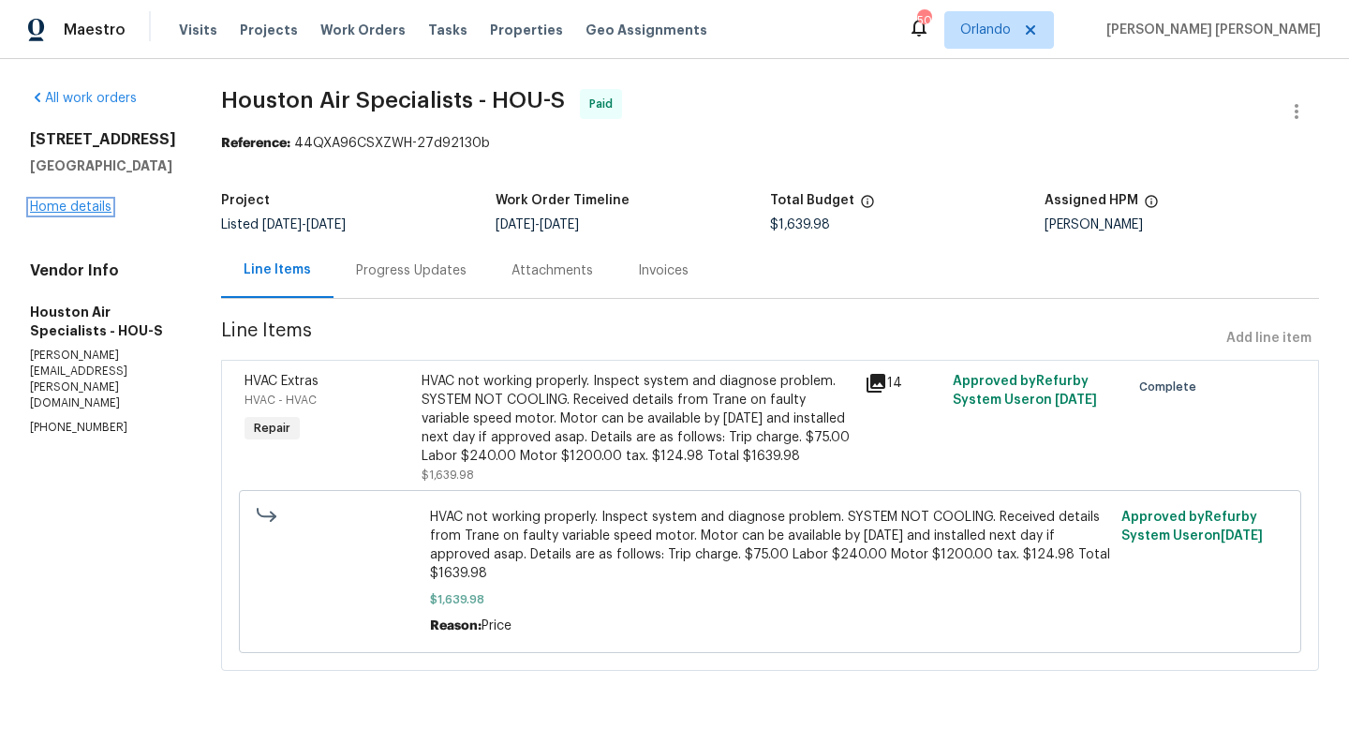
click at [89, 205] on link "Home details" at bounding box center [70, 206] width 81 height 13
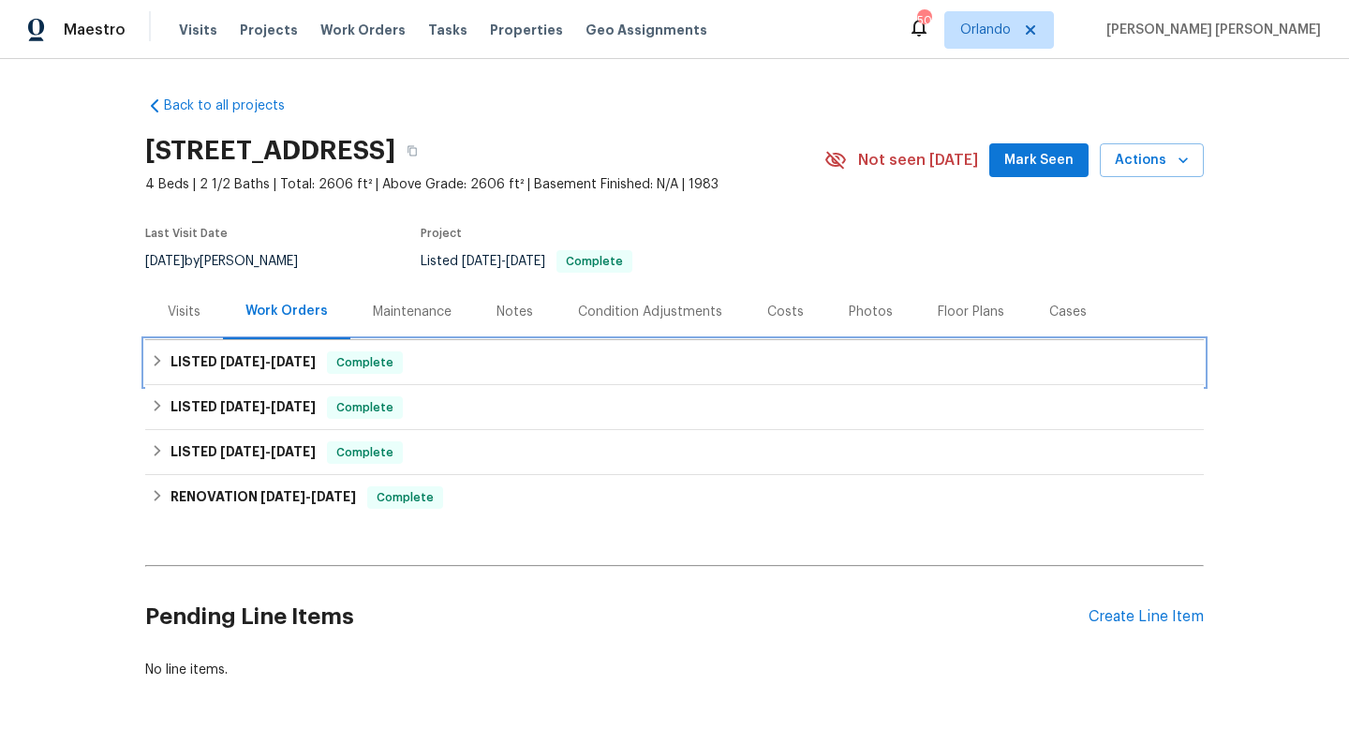
click at [274, 372] on h6 "LISTED 8/13/25 - 8/18/25" at bounding box center [242, 362] width 145 height 22
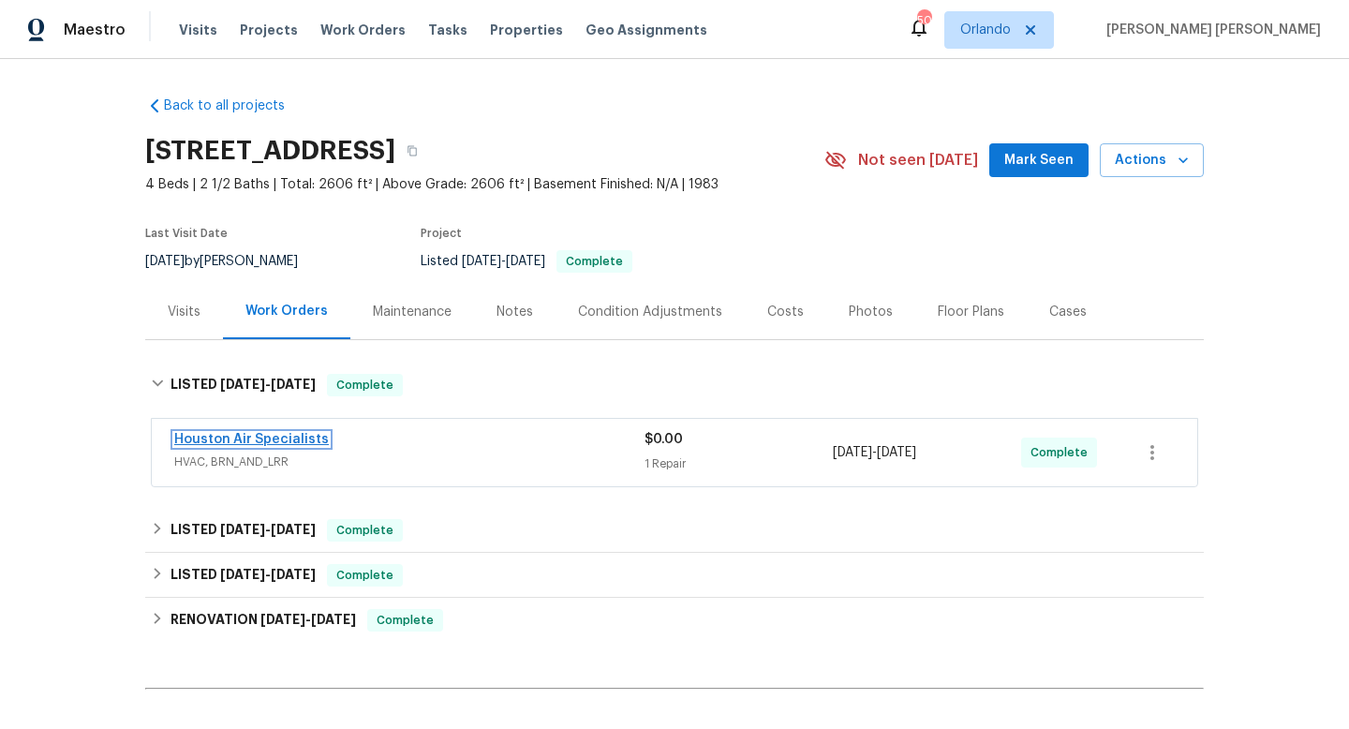
click at [288, 436] on link "Houston Air Specialists" at bounding box center [251, 439] width 155 height 13
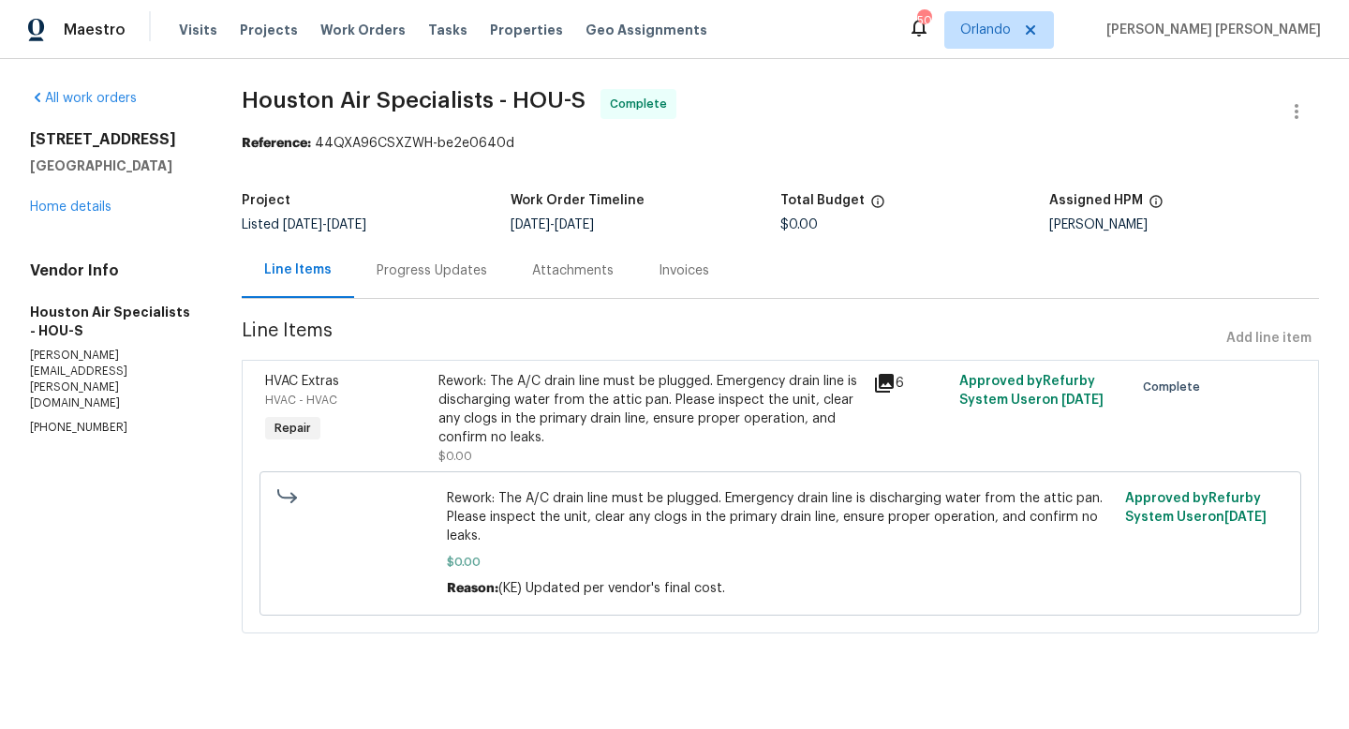
click at [886, 376] on icon at bounding box center [884, 383] width 19 height 19
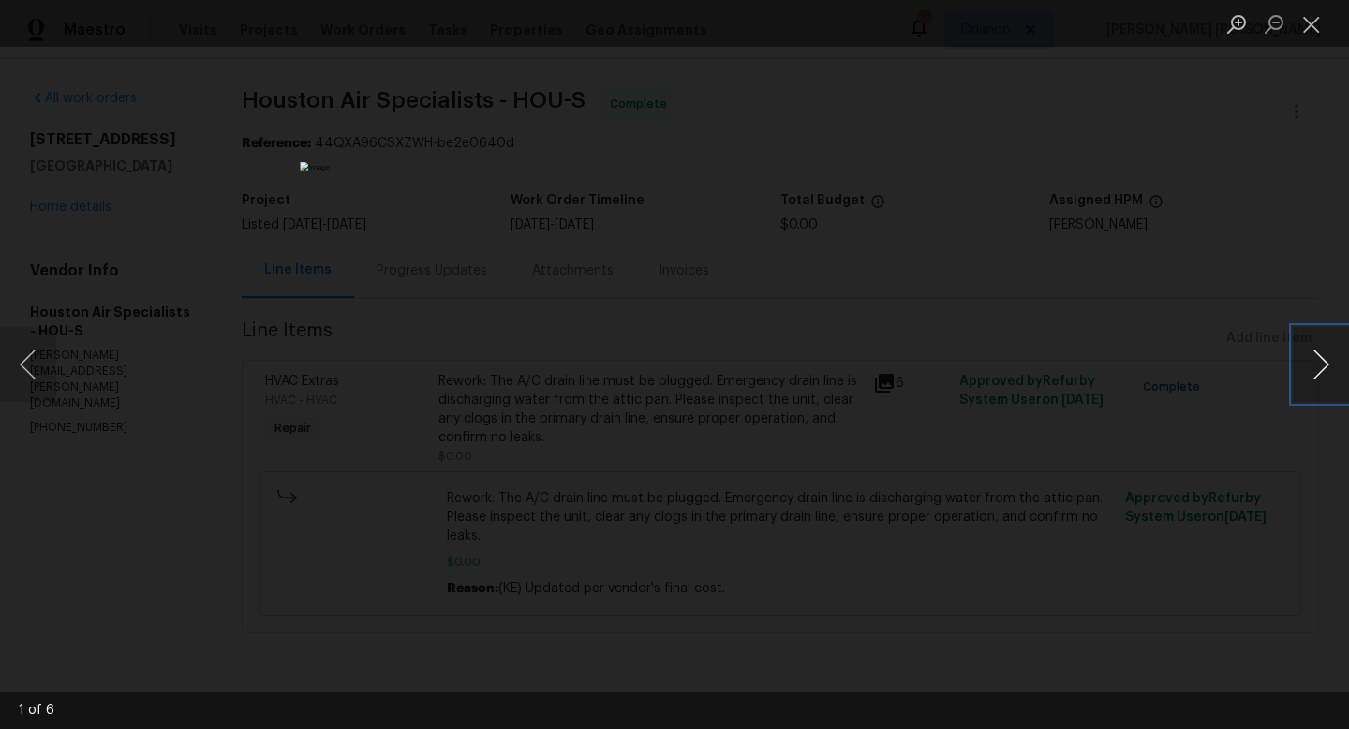
click at [1315, 368] on button "Next image" at bounding box center [1320, 364] width 56 height 75
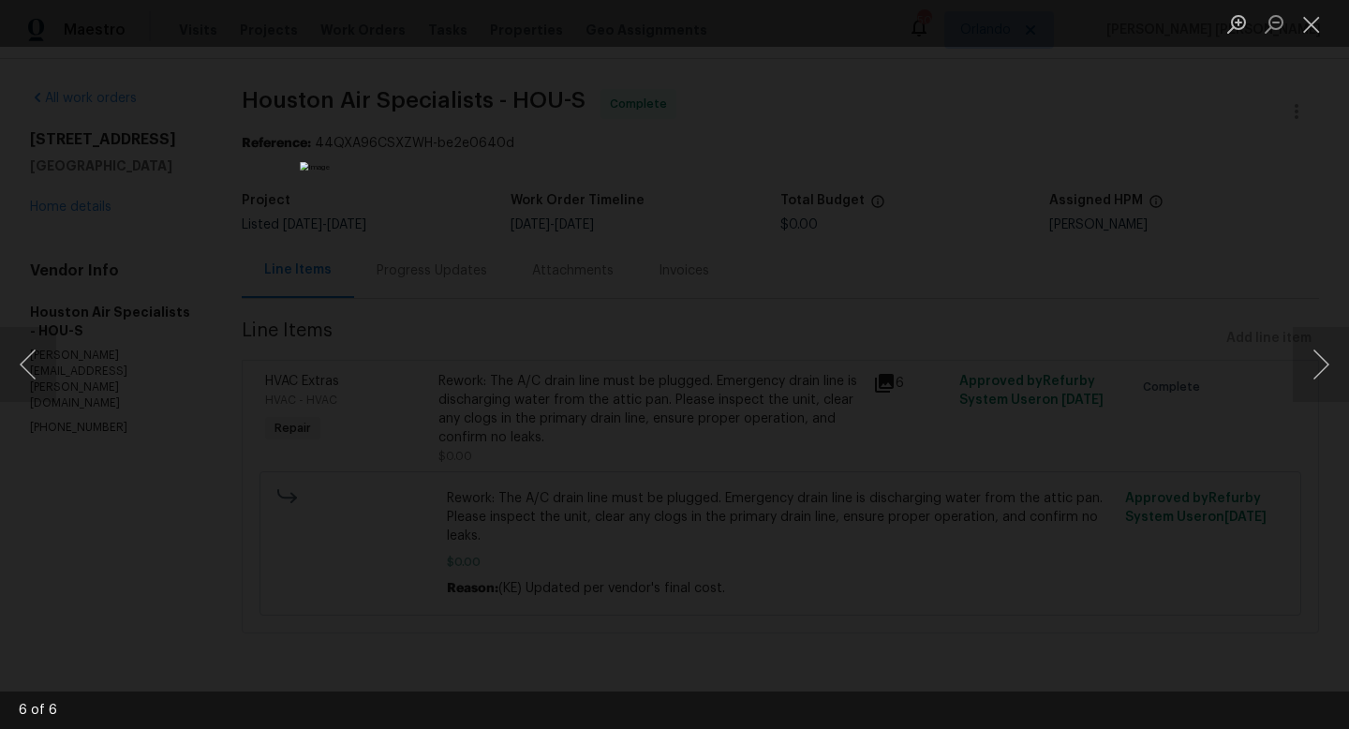
click at [1215, 244] on div "Lightbox" at bounding box center [674, 364] width 1349 height 729
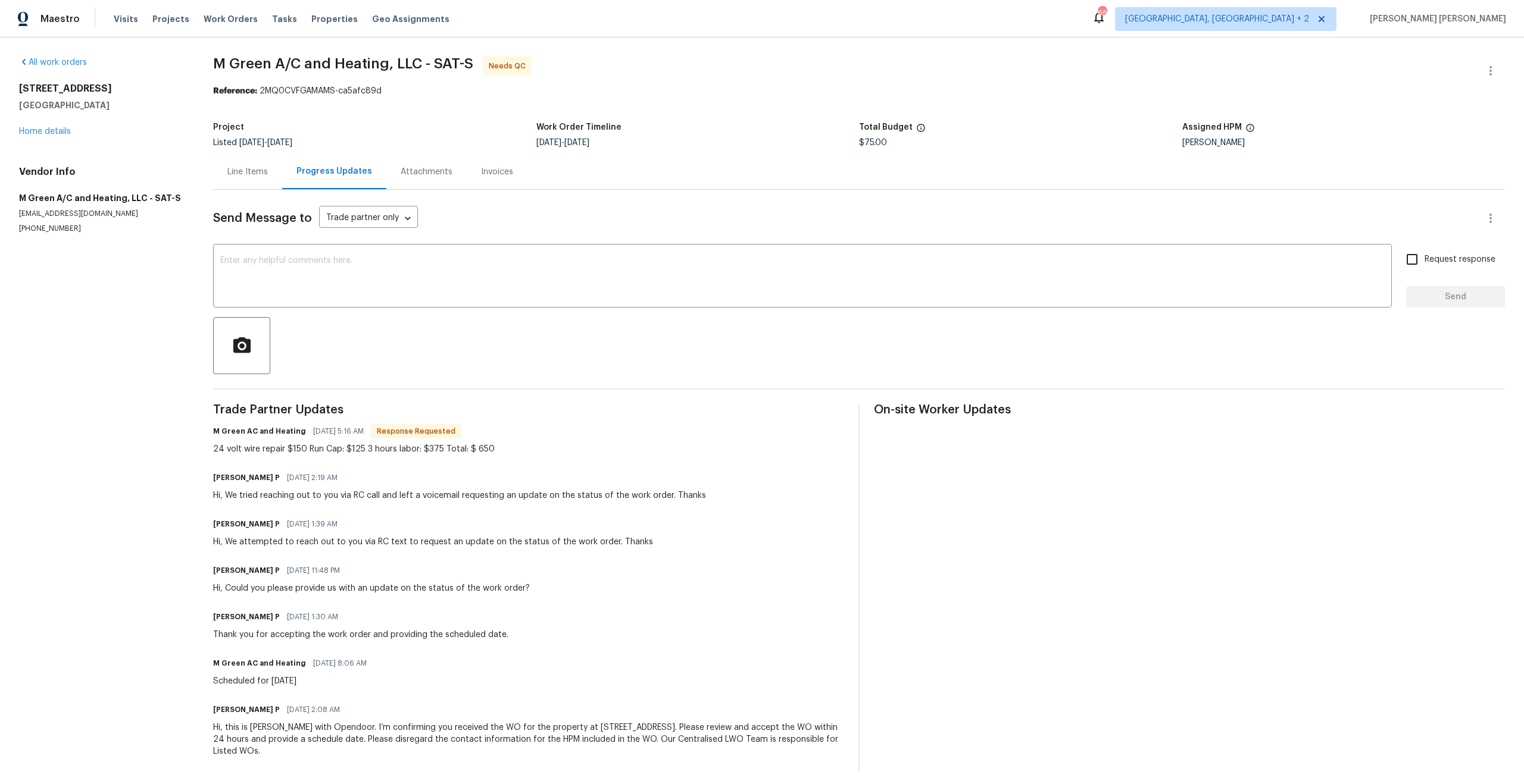
scroll to position [7, 0]
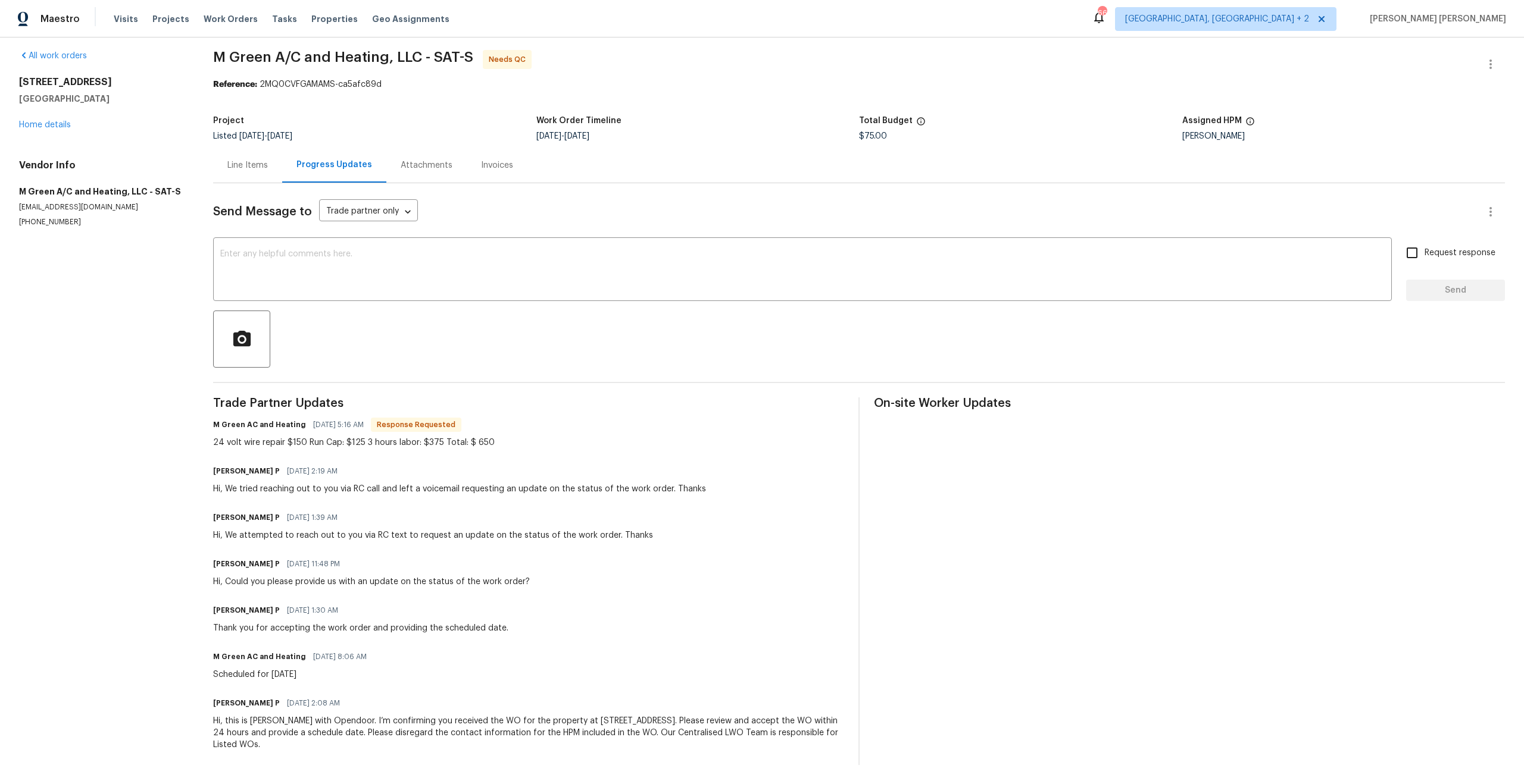
click at [327, 488] on div "Hi, We tried reaching out to you via RC call and left a voicemail requesting an…" at bounding box center [459, 489] width 493 height 12
click at [253, 161] on div "Line Items" at bounding box center [248, 165] width 41 height 12
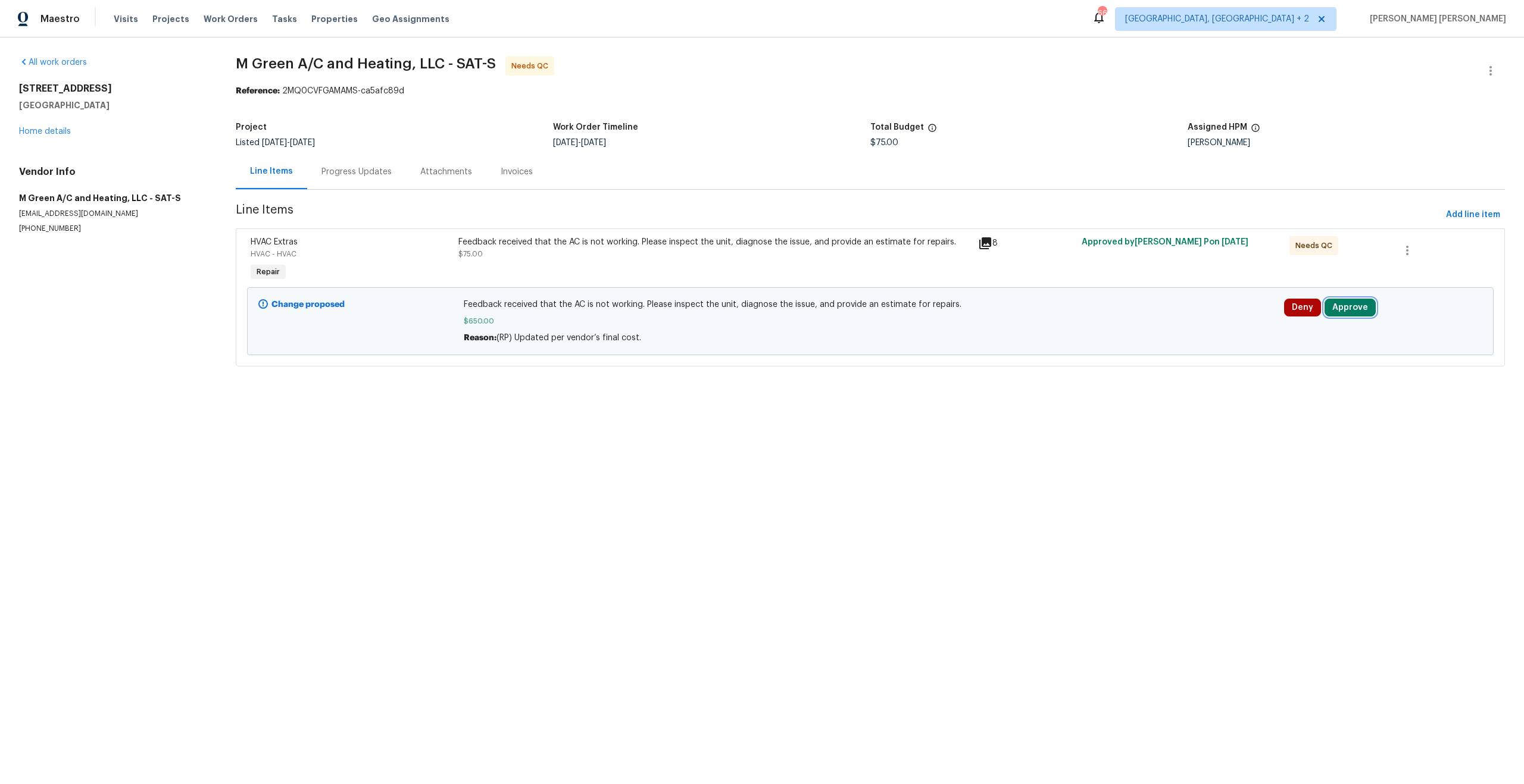
click at [1331, 308] on button "Approve" at bounding box center [1350, 308] width 51 height 18
click at [1166, 323] on span "Approve" at bounding box center [1179, 319] width 33 height 9
